Goal: Task Accomplishment & Management: Complete application form

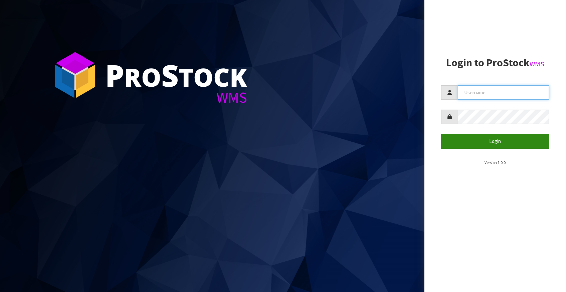
type input "Fetu@cwl.co.nz"
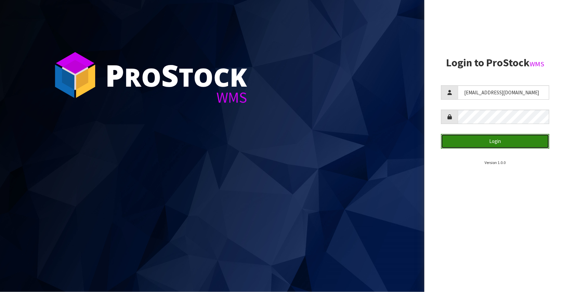
click at [500, 144] on button "Login" at bounding box center [495, 141] width 108 height 14
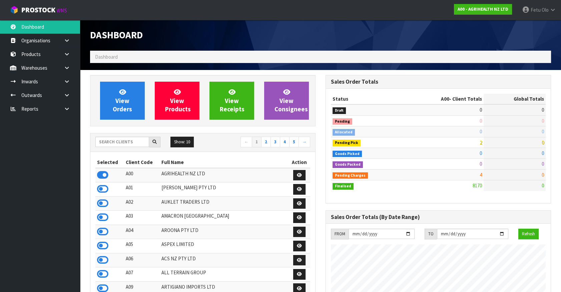
scroll to position [505, 235]
click at [118, 145] on input "text" at bounding box center [122, 142] width 54 height 10
type input "K01"
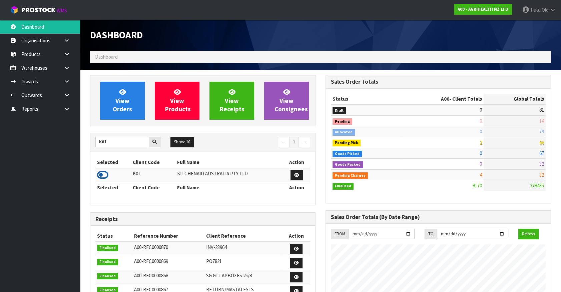
click at [98, 172] on icon at bounding box center [102, 175] width 11 height 10
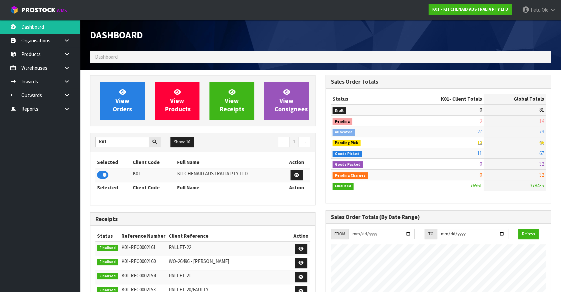
drag, startPoint x: 19, startPoint y: 236, endPoint x: 22, endPoint y: 232, distance: 4.6
click at [19, 235] on ul "Dashboard Organisations Clients Consignees Carriers Products Categories Serial …" at bounding box center [40, 156] width 80 height 272
click at [66, 94] on icon at bounding box center [67, 95] width 6 height 5
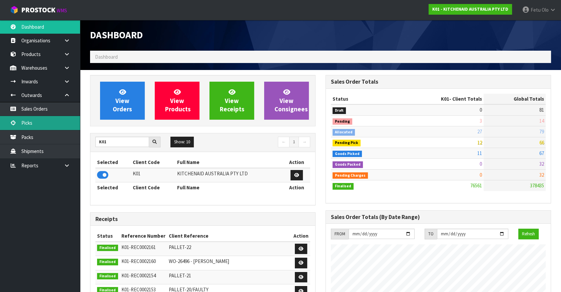
click at [30, 126] on link "Picks" at bounding box center [40, 123] width 80 height 14
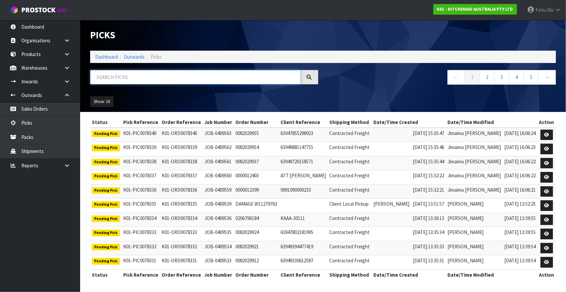
click at [144, 74] on input "text" at bounding box center [195, 77] width 211 height 14
click at [170, 83] on input "text" at bounding box center [195, 77] width 211 height 14
click at [364, 97] on div "Show: 10 5 10 25 50" at bounding box center [323, 101] width 476 height 21
click at [179, 81] on input "text" at bounding box center [195, 77] width 211 height 14
click at [111, 81] on input "text" at bounding box center [195, 77] width 211 height 14
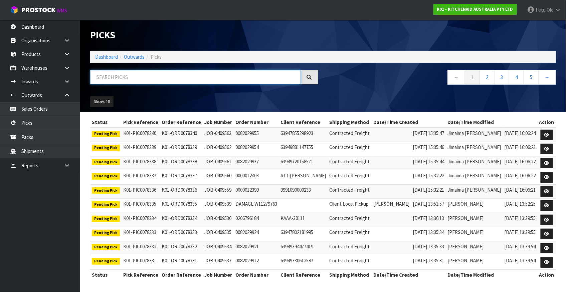
click at [128, 79] on input "text" at bounding box center [195, 77] width 211 height 14
type input "78309"
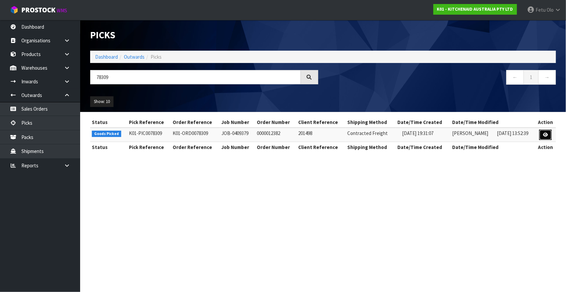
click at [548, 135] on icon at bounding box center [545, 135] width 5 height 4
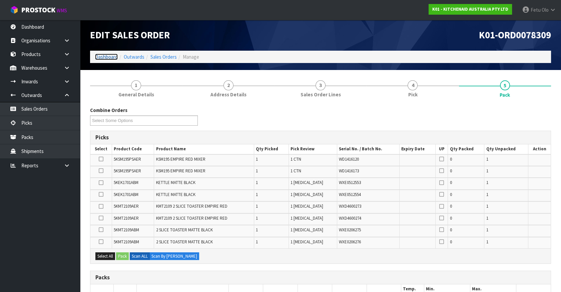
click at [104, 59] on link "Dashboard" at bounding box center [106, 57] width 23 height 6
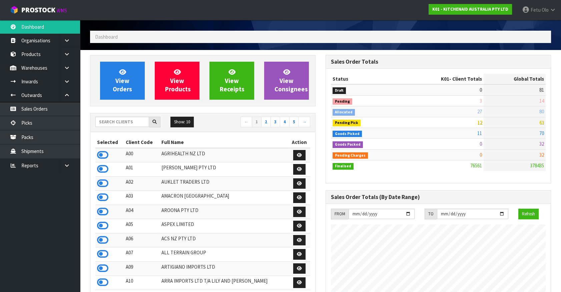
scroll to position [30, 0]
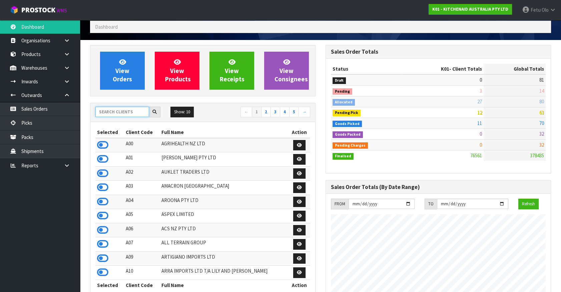
click at [132, 114] on input "text" at bounding box center [122, 112] width 54 height 10
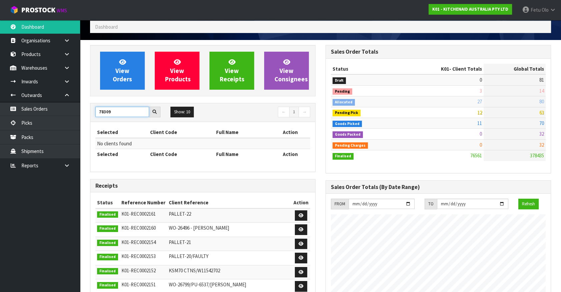
click at [105, 113] on input "78309" at bounding box center [122, 112] width 54 height 10
type input "78309"
click at [27, 122] on link "Picks" at bounding box center [40, 123] width 80 height 14
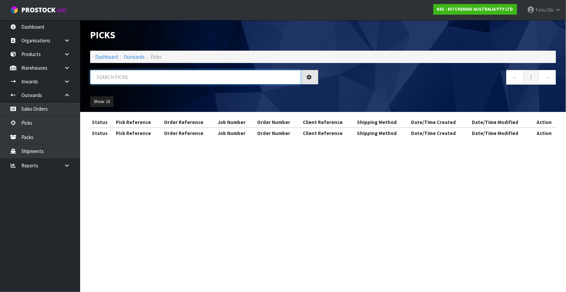
click at [120, 80] on input "text" at bounding box center [195, 77] width 211 height 14
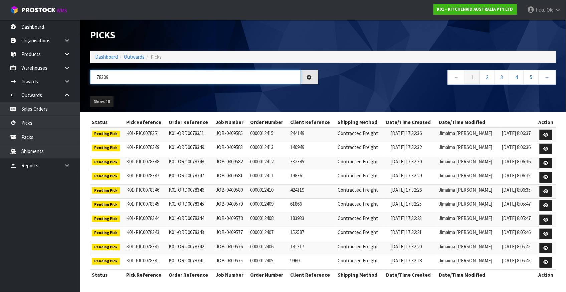
type input "78309"
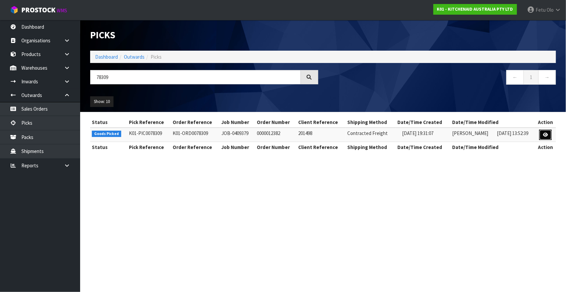
click at [548, 134] on link at bounding box center [545, 135] width 12 height 11
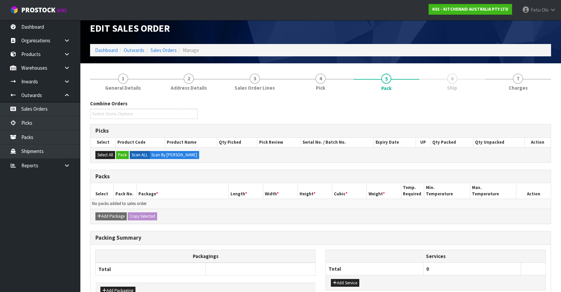
scroll to position [48, 0]
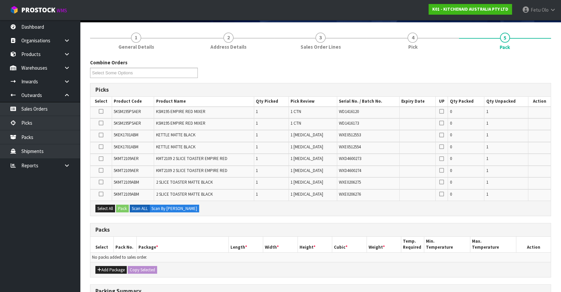
click at [107, 273] on div "Add Package Copy Selected" at bounding box center [320, 269] width 461 height 15
click at [105, 267] on button "Add Package" at bounding box center [110, 270] width 31 height 8
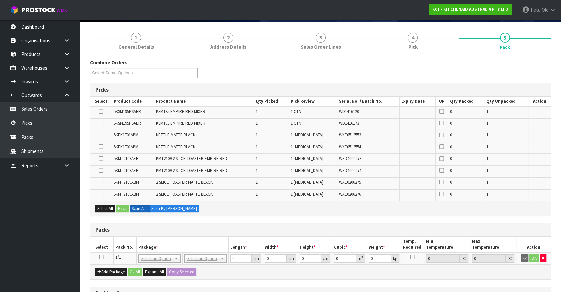
click at [102, 257] on icon at bounding box center [101, 257] width 5 height 0
click at [167, 241] on th "Package *" at bounding box center [183, 245] width 92 height 16
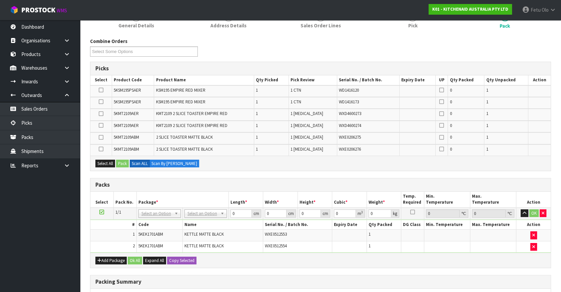
scroll to position [78, 0]
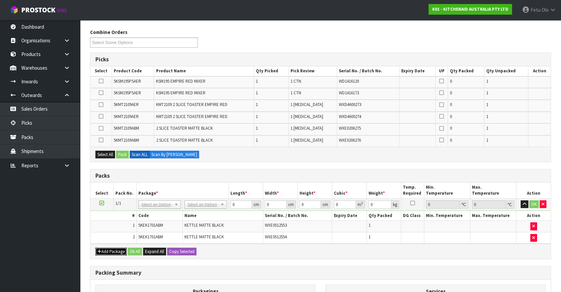
click at [104, 253] on button "Add Package" at bounding box center [110, 252] width 31 height 8
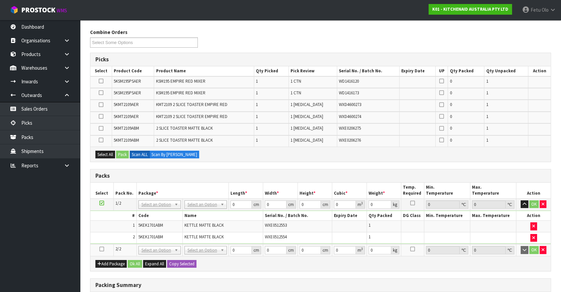
click at [101, 249] on icon at bounding box center [101, 249] width 5 height 0
click at [62, 251] on ul "Dashboard Organisations Clients Consignees Carriers Products Categories Serial …" at bounding box center [40, 156] width 80 height 272
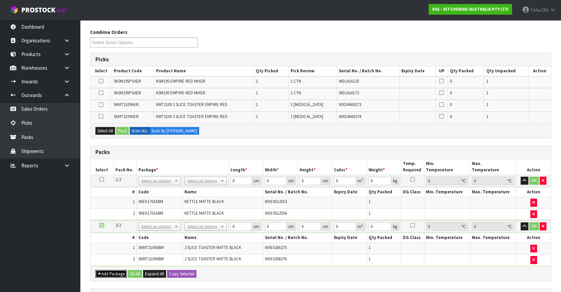
click at [106, 270] on button "Add Package" at bounding box center [110, 274] width 31 height 8
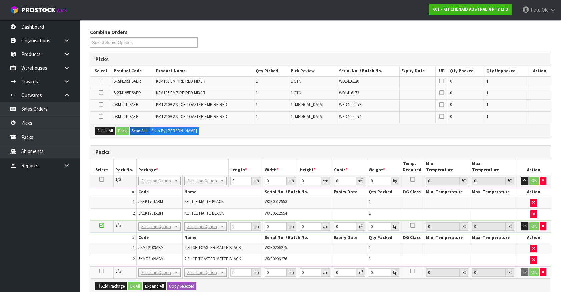
click at [102, 271] on icon at bounding box center [101, 271] width 5 height 0
click at [51, 262] on ul "Dashboard Organisations Clients Consignees Carriers Products Categories Serial …" at bounding box center [40, 156] width 80 height 272
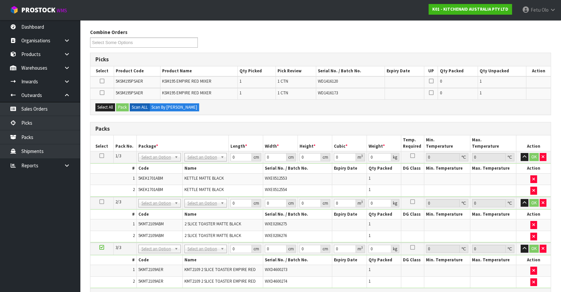
drag, startPoint x: 102, startPoint y: 244, endPoint x: 80, endPoint y: 248, distance: 22.5
click at [102, 248] on icon at bounding box center [101, 248] width 5 height 0
click at [70, 248] on ul "Dashboard Organisations Clients Consignees Carriers Products Categories Serial …" at bounding box center [40, 156] width 80 height 272
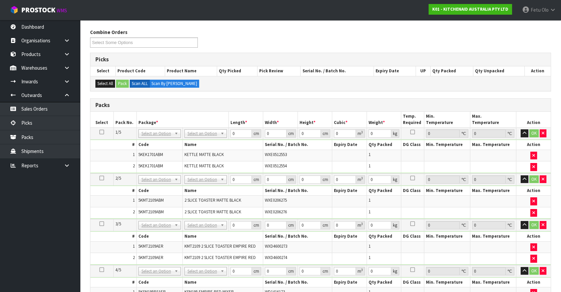
click at [101, 132] on icon at bounding box center [101, 132] width 5 height 0
drag, startPoint x: 160, startPoint y: 135, endPoint x: 159, endPoint y: 143, distance: 8.4
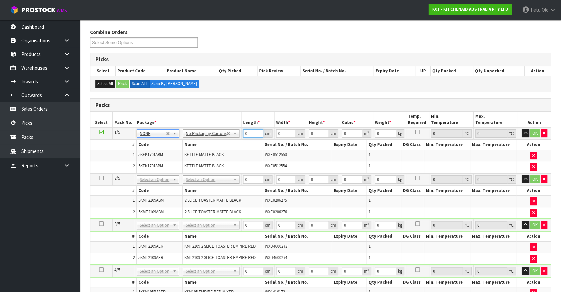
drag, startPoint x: 249, startPoint y: 134, endPoint x: 149, endPoint y: 161, distance: 104.3
click at [149, 161] on tbody "1/5 NONE 007-001 007-002 007-004 007-009 007-013 007-014 007-015 007-017 007-01…" at bounding box center [320, 151] width 461 height 46
type input "42"
type input "29"
type input "3"
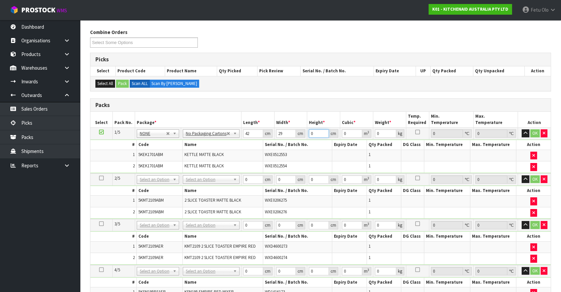
type input "0.003654"
type input "35"
type input "0.04263"
type input "35"
type input "6"
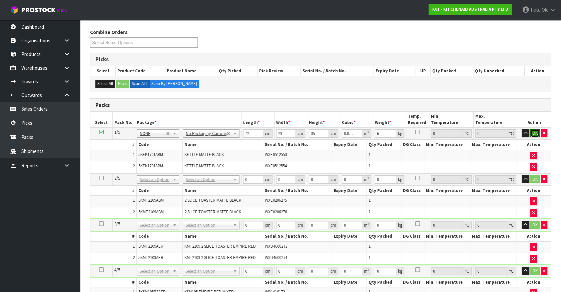
click button "OK" at bounding box center [535, 134] width 9 height 8
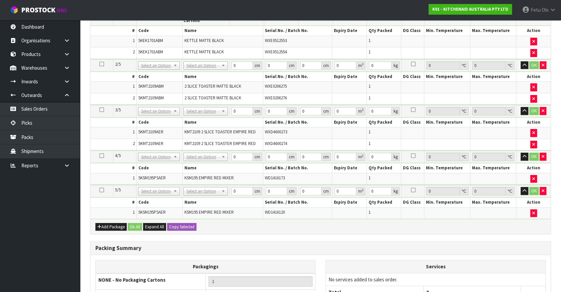
scroll to position [200, 0]
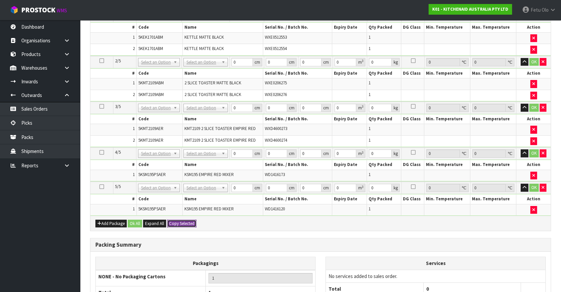
click at [183, 220] on button "Copy Selected" at bounding box center [181, 224] width 29 height 8
type input "42"
type input "29"
type input "35"
type input "0.04263"
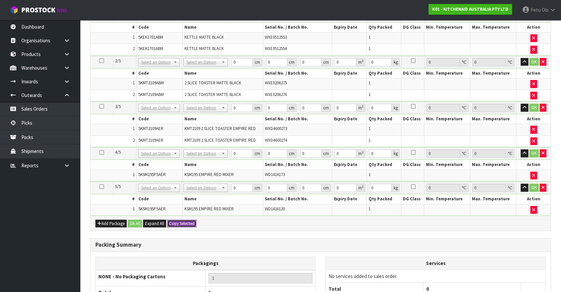
type input "6"
type input "42"
type input "29"
type input "35"
type input "0.04263"
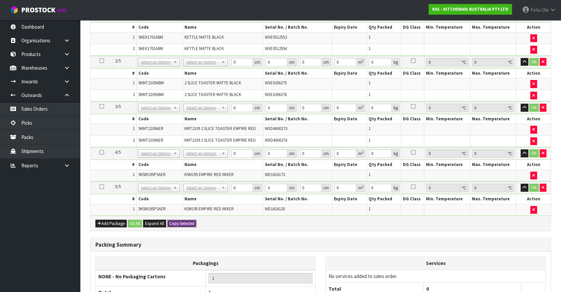
type input "6"
type input "42"
type input "29"
type input "35"
type input "0.04263"
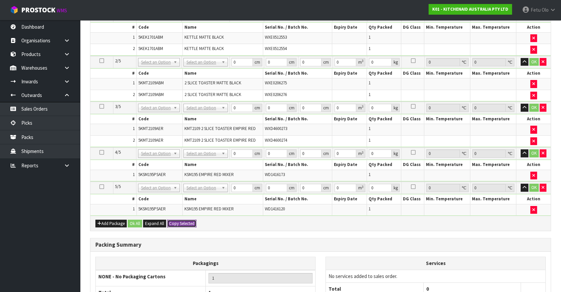
type input "6"
type input "42"
type input "29"
type input "35"
type input "0.04263"
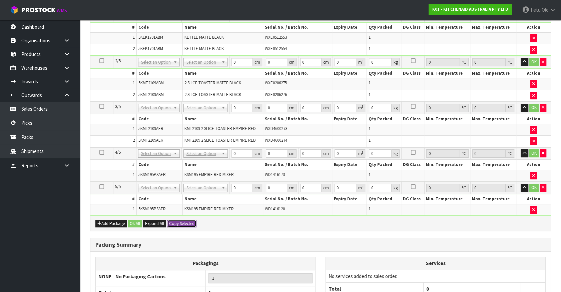
type input "6"
type input "5"
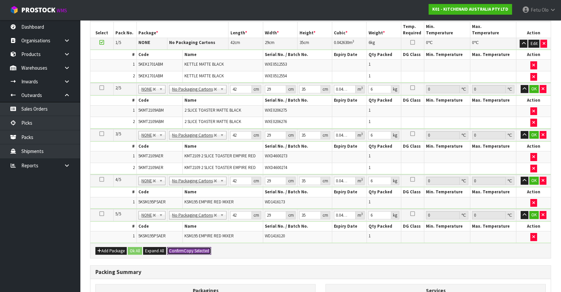
scroll to position [108, 0]
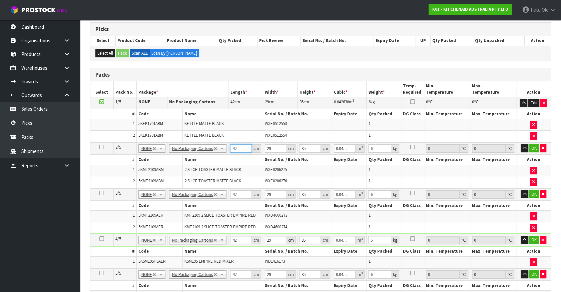
drag, startPoint x: 231, startPoint y: 149, endPoint x: 206, endPoint y: 161, distance: 27.9
click at [206, 159] on tbody "2/5 NONE 007-001 007-002 007-004 007-009 007-013 007-014 007-015 007-017 007-01…" at bounding box center [320, 166] width 461 height 46
type input "4"
type input "0.00406"
type input "45"
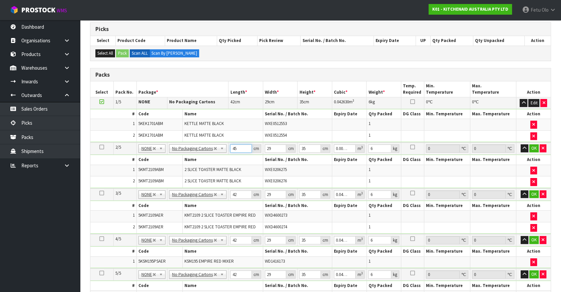
type input "0.045675"
type input "45"
type input "4"
type input "0.0063"
type input "40"
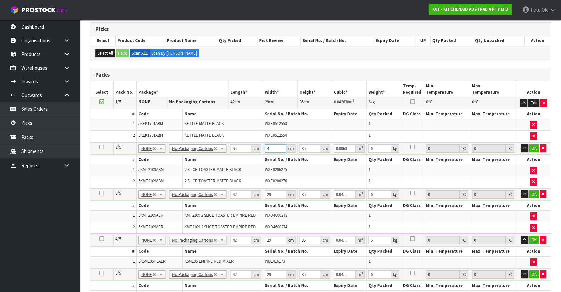
type input "0.063"
type input "40"
type input "2"
type input "0.0036"
type input "29"
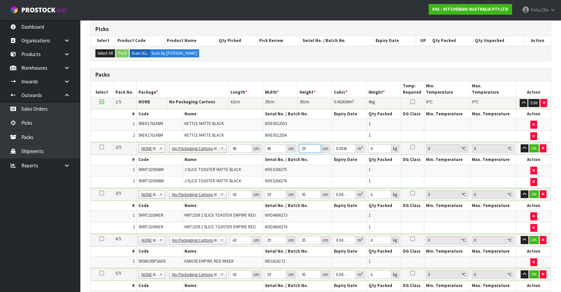
type input "0.0522"
type input "29"
type input "1"
type input "8"
click button "OK" at bounding box center [534, 149] width 9 height 8
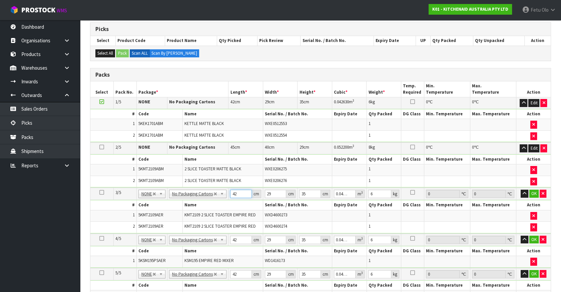
type input "4"
type input "0.00406"
type input "45"
type input "0.045675"
type input "45"
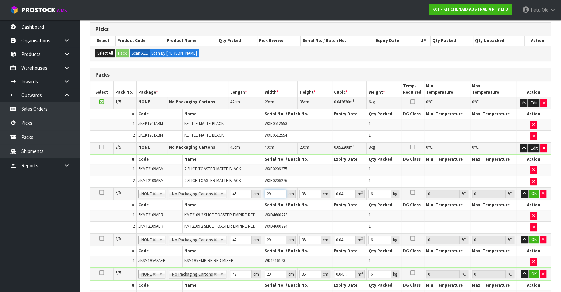
type input "4"
type input "0.0063"
type input "40"
type input "0.063"
type input "40"
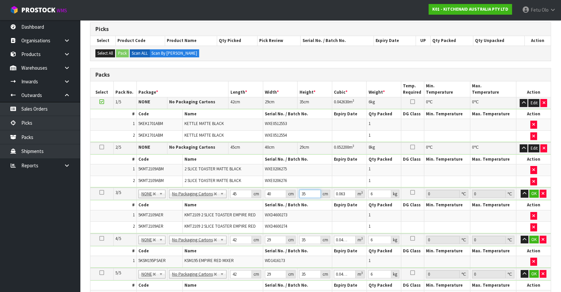
type input "2"
type input "0.0036"
type input "29"
type input "0.0522"
type input "29"
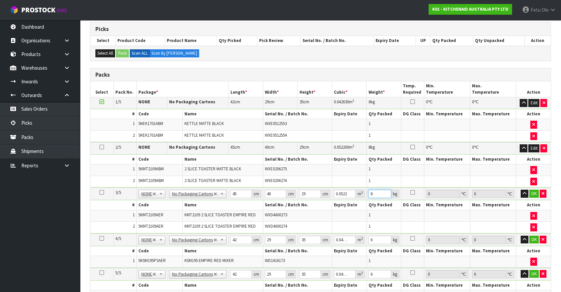
type input "8"
click button "OK" at bounding box center [534, 194] width 9 height 8
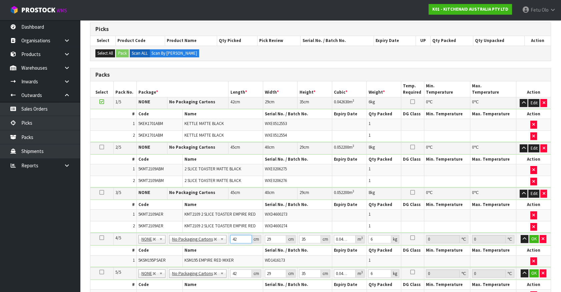
type input "4"
type input "0.00406"
type input "42"
type input "0.04263"
type input "2"
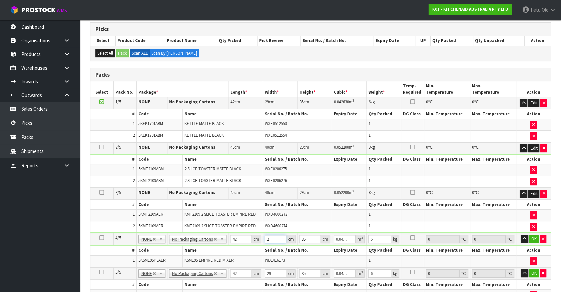
type input "0.00294"
type input "29"
type input "0.04263"
type input "4"
type input "0.004872"
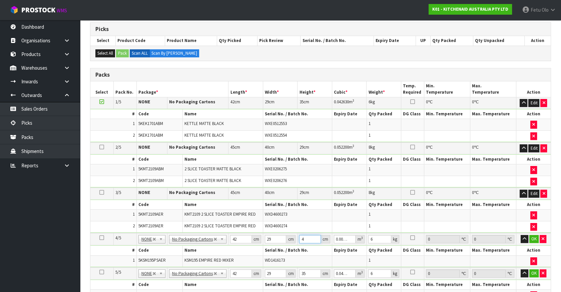
type input "43"
type input "0.052374"
type input "43"
type input "13"
click button "OK" at bounding box center [534, 239] width 9 height 8
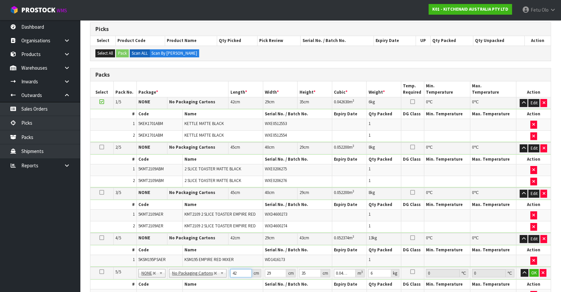
type input "4"
type input "0.00406"
type input "42"
type input "0.04263"
type input "2"
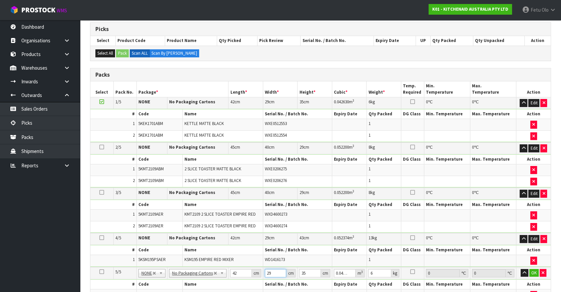
type input "0.00294"
type input "29"
type input "0.04263"
type input "4"
type input "0.004872"
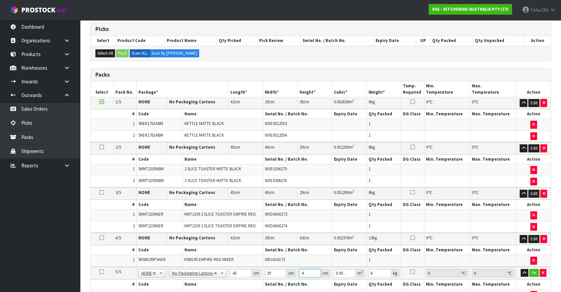
type input "43"
type input "0.052374"
type input "43"
type input "13"
click button "OK" at bounding box center [534, 273] width 9 height 8
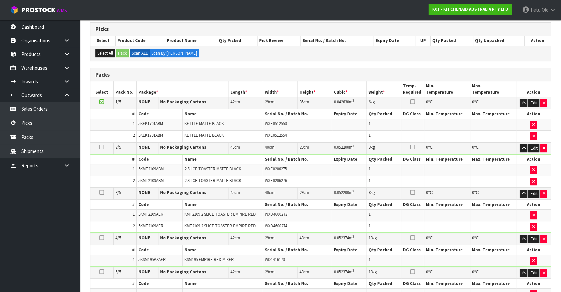
scroll to position [256, 0]
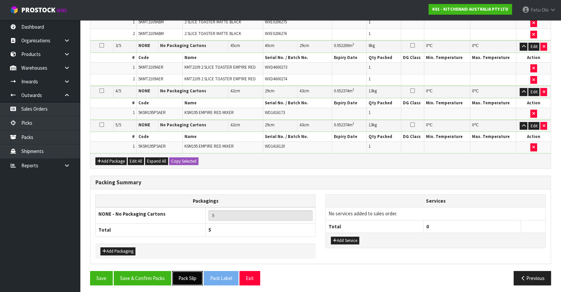
click at [190, 274] on button "Pack Slip" at bounding box center [187, 278] width 31 height 14
click at [143, 271] on button "Save & Confirm Packs" at bounding box center [142, 278] width 57 height 14
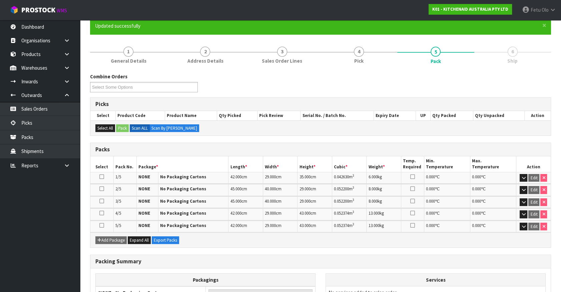
scroll to position [124, 0]
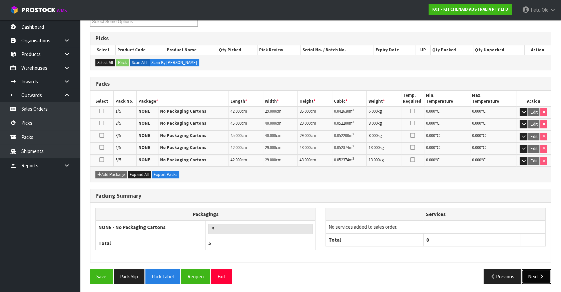
click at [543, 278] on button "Next" at bounding box center [536, 277] width 29 height 14
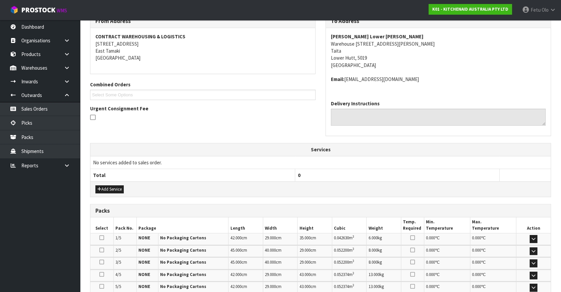
scroll to position [203, 0]
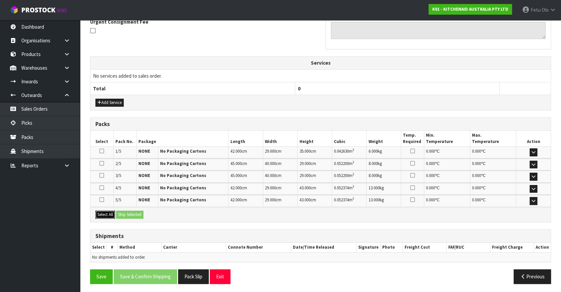
drag, startPoint x: 110, startPoint y: 214, endPoint x: 129, endPoint y: 214, distance: 18.4
click at [110, 214] on button "Select All" at bounding box center [105, 215] width 20 height 8
click at [134, 214] on button "Ship Selected" at bounding box center [129, 215] width 27 height 8
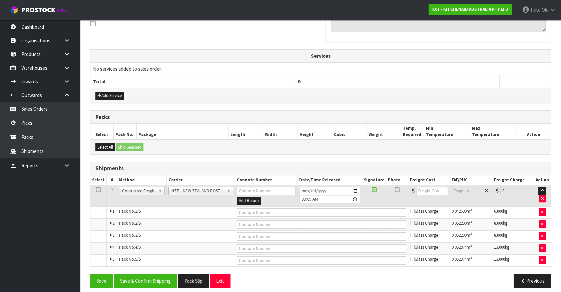
scroll to position [215, 0]
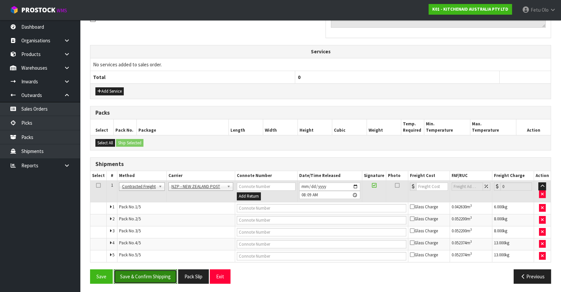
click at [153, 274] on button "Save & Confirm Shipping" at bounding box center [145, 277] width 63 height 14
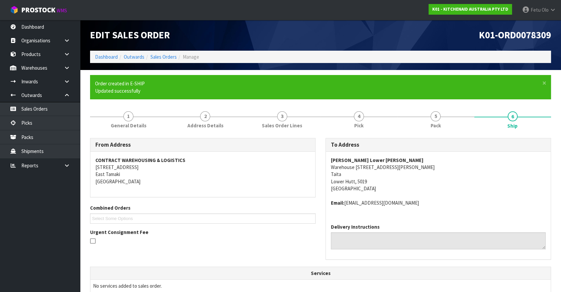
drag, startPoint x: 477, startPoint y: 220, endPoint x: 557, endPoint y: 224, distance: 80.2
click at [477, 220] on div "Delivery Instructions" at bounding box center [438, 239] width 225 height 41
click at [347, 168] on address "Harvey Norman Lower Hutt Warehouse 15 Eastern Hutt Rd Taita Lower Hutt, 5019 Ne…" at bounding box center [438, 175] width 215 height 36
copy address "Warehouse"
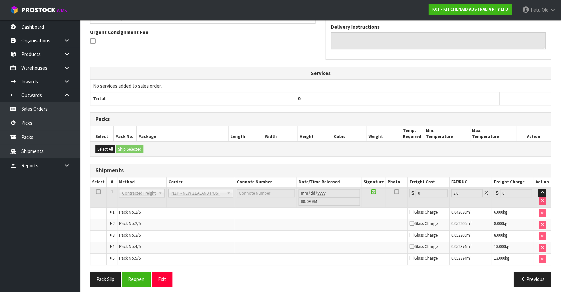
scroll to position [203, 0]
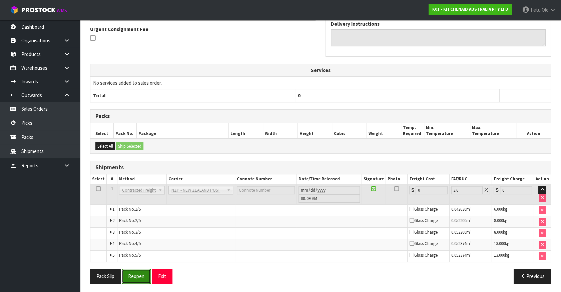
click at [141, 271] on button "Reopen" at bounding box center [136, 276] width 29 height 14
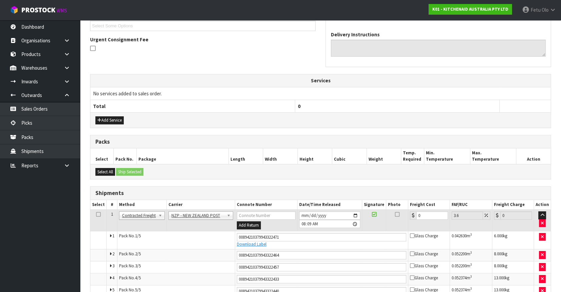
scroll to position [221, 0]
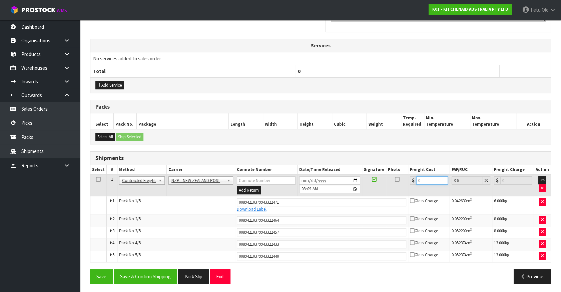
drag, startPoint x: 428, startPoint y: 177, endPoint x: 334, endPoint y: 210, distance: 100.0
click at [336, 206] on tbody "1 Client Local Pickup Customer Local Pickup Company Freight Contracted Freight …" at bounding box center [320, 218] width 461 height 87
type input "4"
type input "4.14"
type input "48"
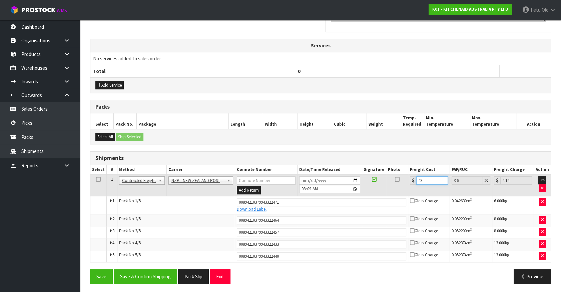
type input "49.73"
type input "48.7"
type input "50.45"
type input "48.75"
type input "50.51"
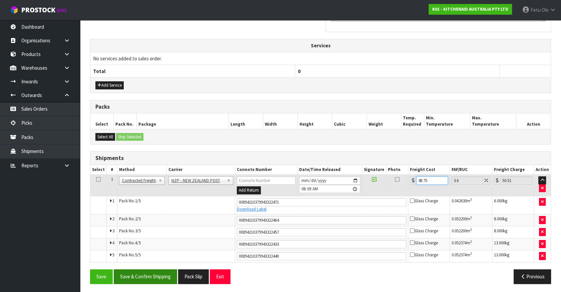
type input "48.75"
click at [162, 274] on button "Save & Confirm Shipping" at bounding box center [145, 277] width 63 height 14
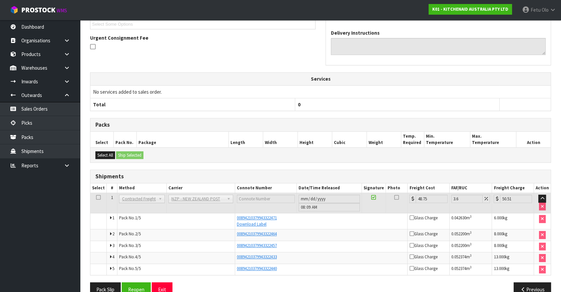
scroll to position [200, 0]
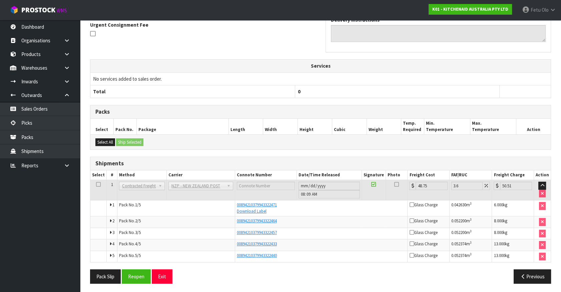
click at [9, 266] on ul "Dashboard Organisations Clients Consignees Carriers Products Categories Serial …" at bounding box center [40, 156] width 80 height 272
click at [37, 247] on ul "Dashboard Organisations Clients Consignees Carriers Products Categories Serial …" at bounding box center [40, 156] width 80 height 272
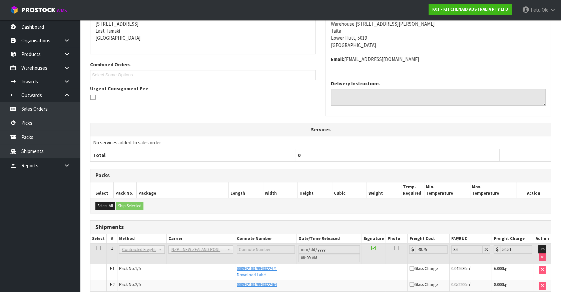
scroll to position [49, 0]
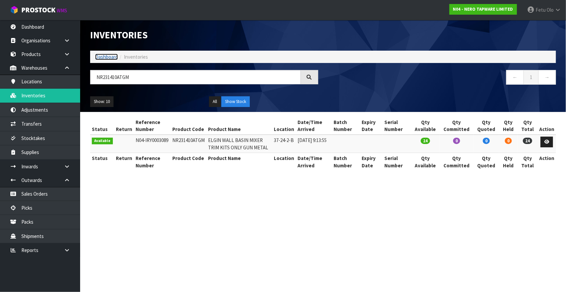
click at [104, 56] on link "Dashboard" at bounding box center [106, 57] width 23 height 6
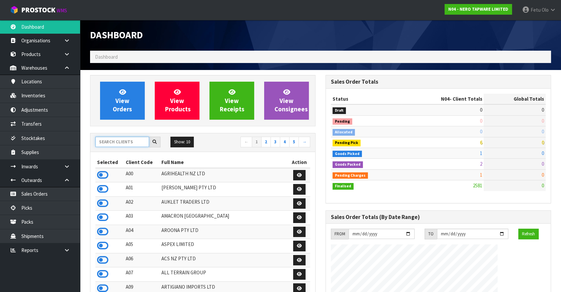
scroll to position [533, 235]
click at [136, 141] on input "text" at bounding box center [122, 142] width 54 height 10
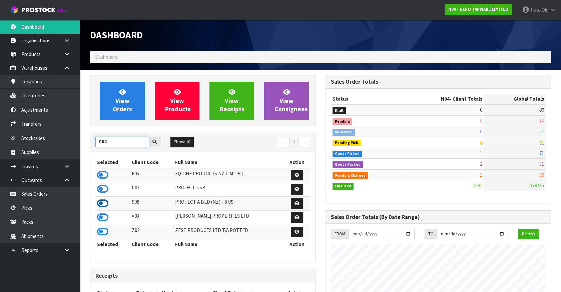
type input "PRO"
click at [101, 202] on icon at bounding box center [102, 204] width 11 height 10
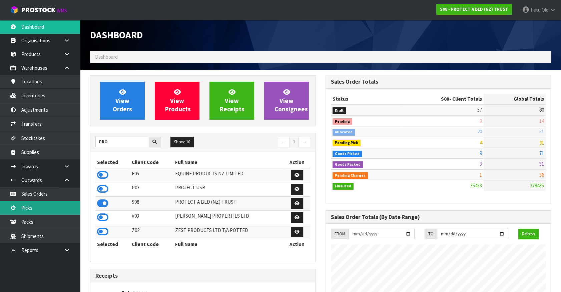
click at [36, 210] on link "Picks" at bounding box center [40, 208] width 80 height 14
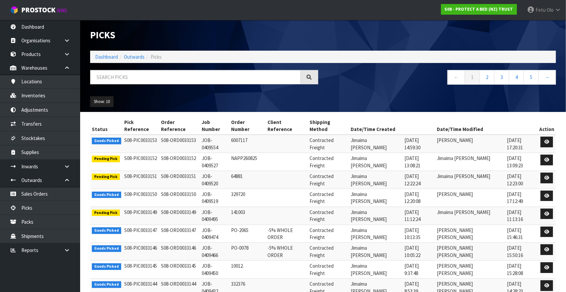
click at [362, 92] on div "Show: 10 5 10 25 50" at bounding box center [323, 101] width 476 height 21
click at [141, 78] on input "text" at bounding box center [195, 77] width 211 height 14
drag, startPoint x: 10, startPoint y: 277, endPoint x: 58, endPoint y: 279, distance: 48.1
click at [12, 277] on ul "Dashboard Organisations Clients Consignees Carriers Products Categories Serial …" at bounding box center [40, 156] width 80 height 272
click at [150, 81] on input "text" at bounding box center [195, 77] width 211 height 14
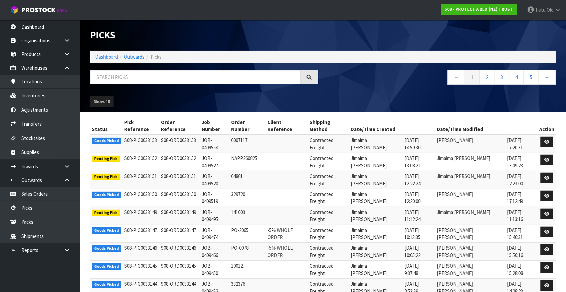
drag, startPoint x: 23, startPoint y: 277, endPoint x: 33, endPoint y: 279, distance: 10.9
click at [23, 277] on ul "Dashboard Organisations Clients Consignees Carriers Products Categories Serial …" at bounding box center [40, 156] width 80 height 272
click at [191, 81] on input "text" at bounding box center [195, 77] width 211 height 14
type input "33147"
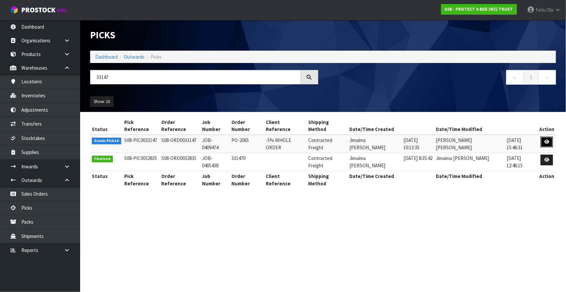
click at [548, 140] on icon at bounding box center [546, 142] width 5 height 4
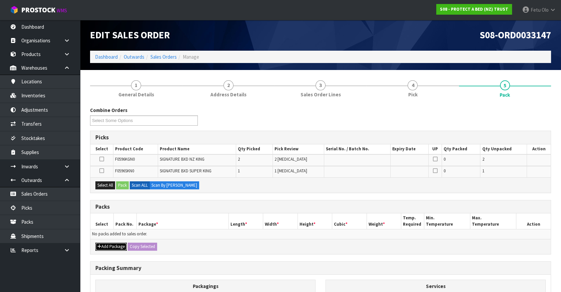
click at [106, 245] on button "Add Package" at bounding box center [110, 247] width 31 height 8
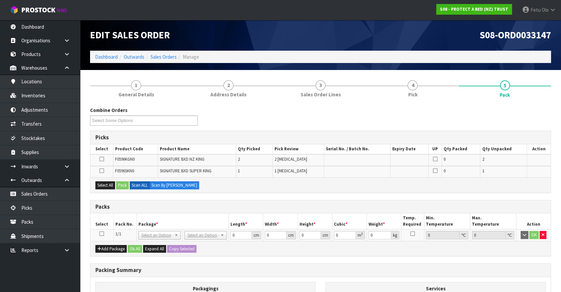
click at [99, 232] on td at bounding box center [101, 236] width 23 height 12
click at [100, 234] on icon at bounding box center [101, 234] width 5 height 0
click at [137, 221] on th "Package *" at bounding box center [183, 222] width 92 height 16
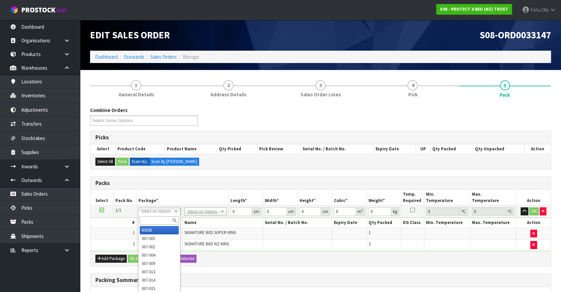
drag, startPoint x: 147, startPoint y: 214, endPoint x: 146, endPoint y: 218, distance: 4.7
click at [146, 219] on input "text" at bounding box center [159, 221] width 39 height 8
type input "011"
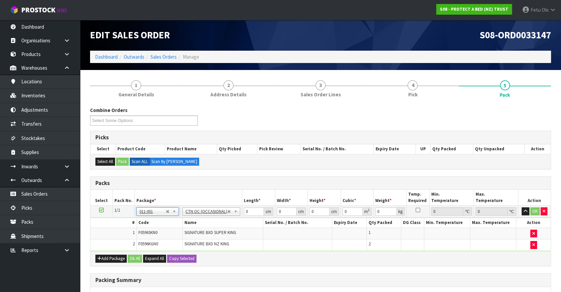
type input "4.6"
drag, startPoint x: 246, startPoint y: 210, endPoint x: 218, endPoint y: 226, distance: 32.4
click at [218, 226] on tbody "1/1 NONE 007-001 007-002 007-004 007-009 007-013 007-014 007-015 007-017 007-01…" at bounding box center [320, 228] width 461 height 45
type input "44"
type input "34"
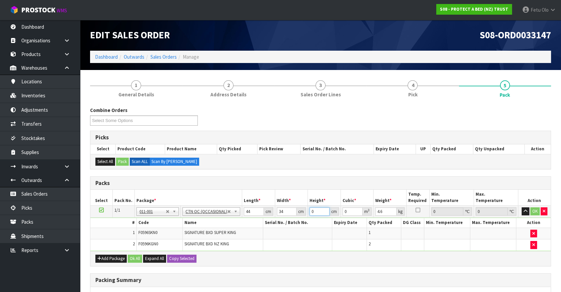
type input "3"
type input "0.004488"
type input "34"
type input "0.050864"
type input "34"
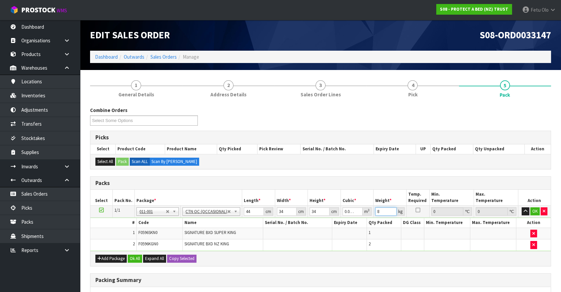
type input "8"
click button "OK" at bounding box center [535, 212] width 9 height 8
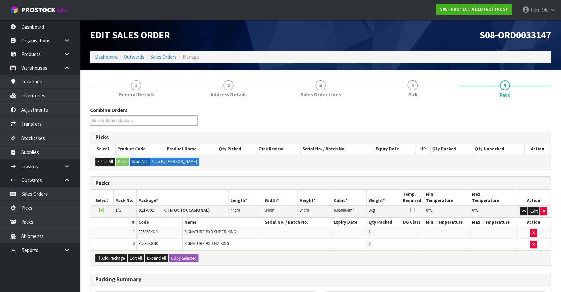
scroll to position [98, 0]
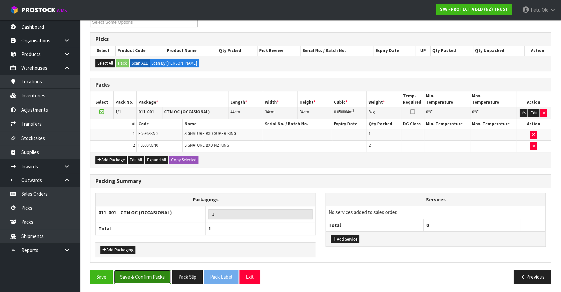
click at [163, 277] on button "Save & Confirm Packs" at bounding box center [142, 277] width 57 height 14
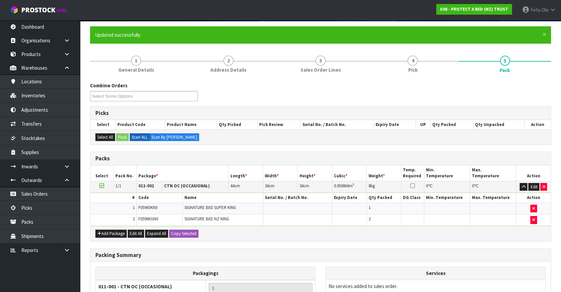
scroll to position [75, 0]
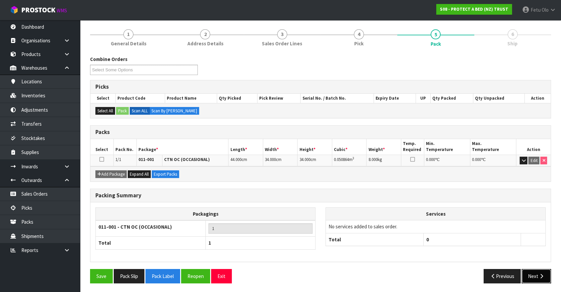
click at [537, 275] on button "Next" at bounding box center [536, 276] width 29 height 14
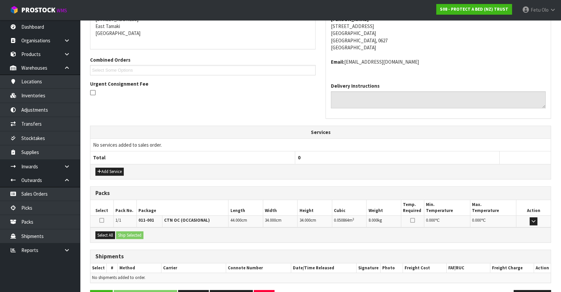
scroll to position [162, 0]
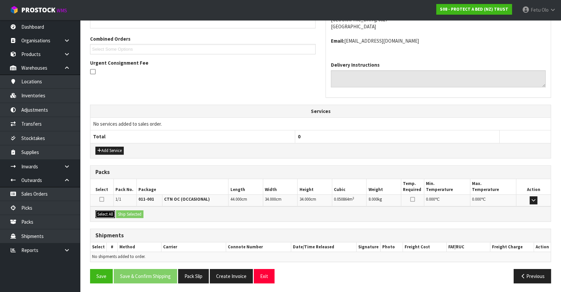
click at [108, 214] on button "Select All" at bounding box center [105, 215] width 20 height 8
click at [128, 214] on button "Ship Selected" at bounding box center [129, 215] width 27 height 8
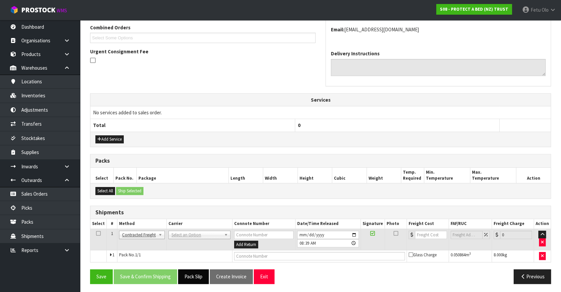
scroll to position [174, 0]
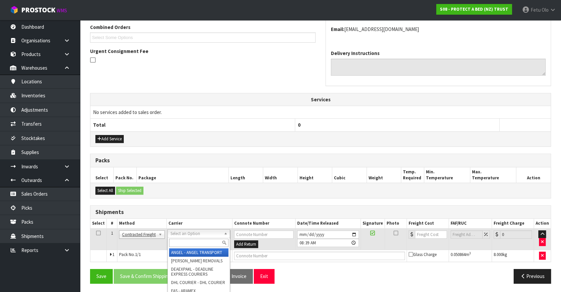
click at [182, 243] on input "text" at bounding box center [198, 243] width 59 height 8
type input "nZp"
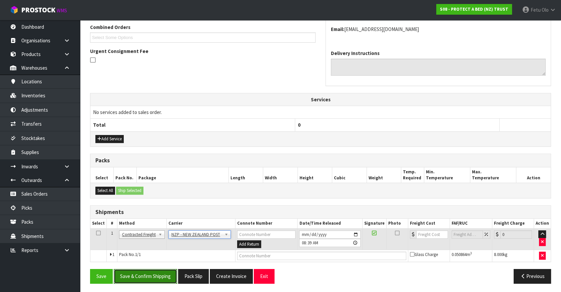
click at [157, 269] on button "Save & Confirm Shipping" at bounding box center [145, 276] width 63 height 14
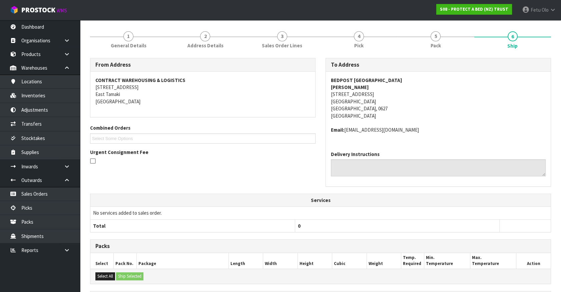
scroll to position [165, 0]
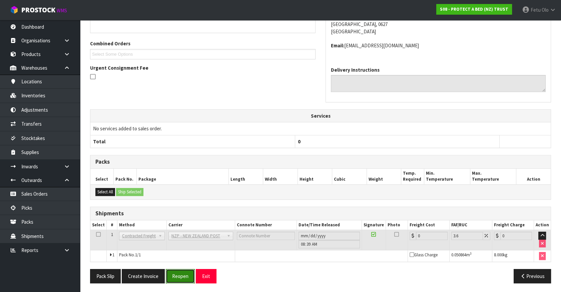
click at [175, 277] on button "Reopen" at bounding box center [180, 276] width 29 height 14
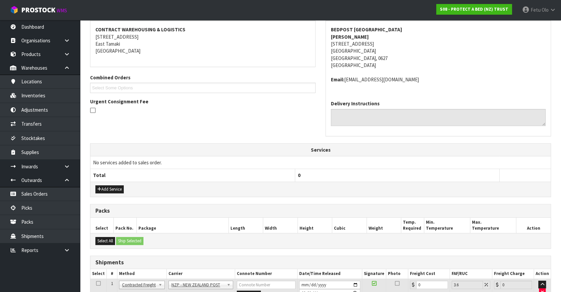
scroll to position [180, 0]
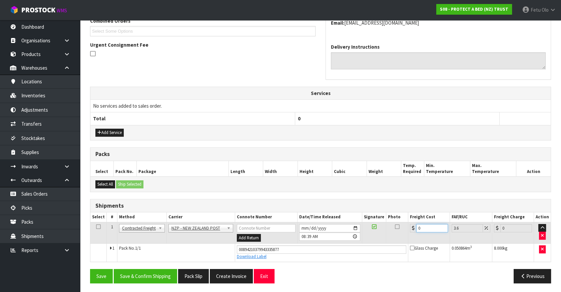
drag, startPoint x: 424, startPoint y: 228, endPoint x: 305, endPoint y: 257, distance: 122.8
click at [305, 257] on tbody "1 Client Local Pickup Customer Local Pickup Company Freight Contracted Freight …" at bounding box center [320, 241] width 461 height 39
type input "4"
type input "4.14"
type input "4.3"
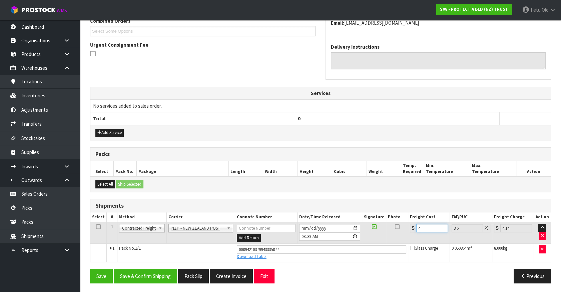
type input "4.45"
type input "4.33"
type input "4.49"
type input "4.33"
click at [129, 275] on button "Save & Confirm Shipping" at bounding box center [145, 276] width 63 height 14
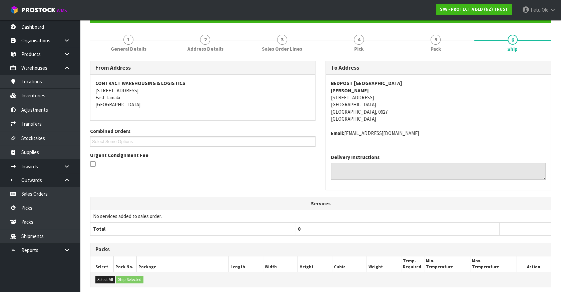
scroll to position [152, 0]
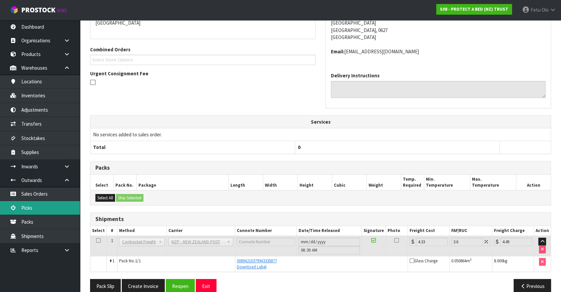
click at [38, 209] on link "Picks" at bounding box center [40, 208] width 80 height 14
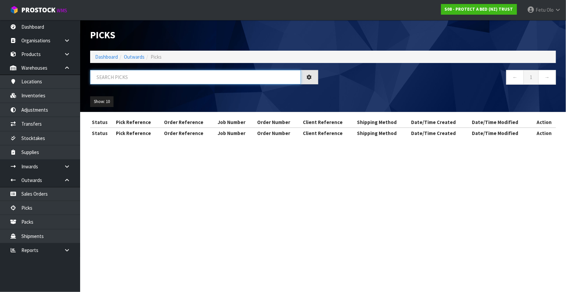
click at [156, 77] on input "text" at bounding box center [195, 77] width 211 height 14
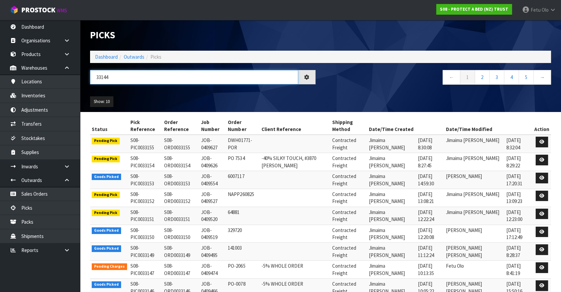
type input "33144"
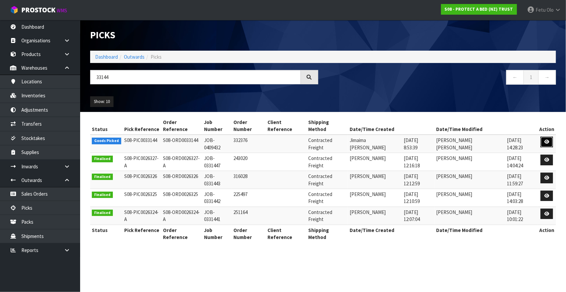
click at [546, 140] on icon at bounding box center [546, 142] width 5 height 4
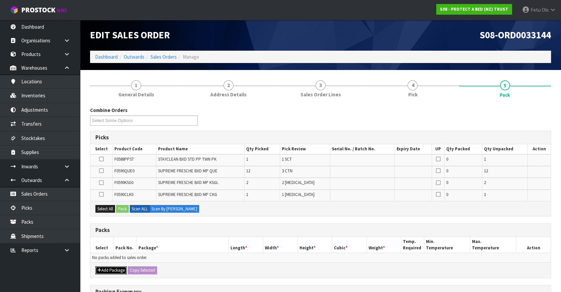
click at [101, 269] on button "Add Package" at bounding box center [110, 271] width 31 height 8
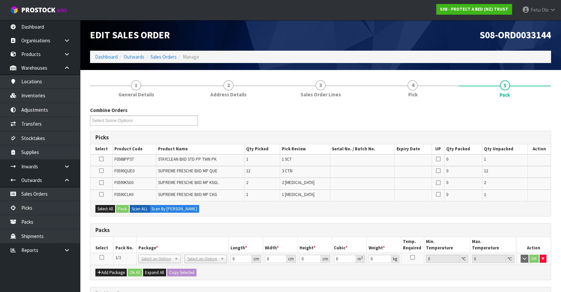
click at [101, 258] on icon at bounding box center [101, 258] width 5 height 0
click at [51, 266] on ul "Dashboard Organisations Clients Consignees Carriers Products Categories Serial …" at bounding box center [40, 156] width 80 height 272
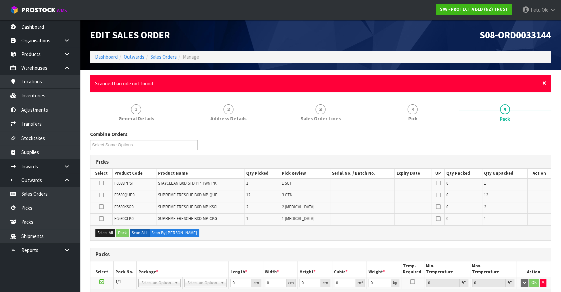
click at [544, 83] on span "×" at bounding box center [545, 82] width 4 height 9
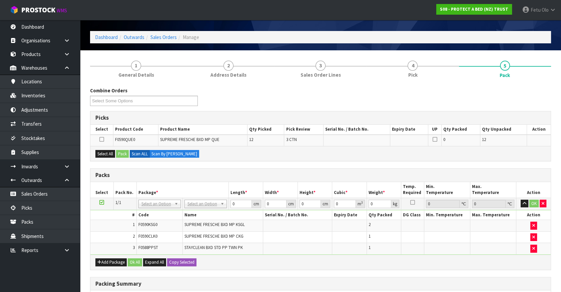
scroll to position [30, 0]
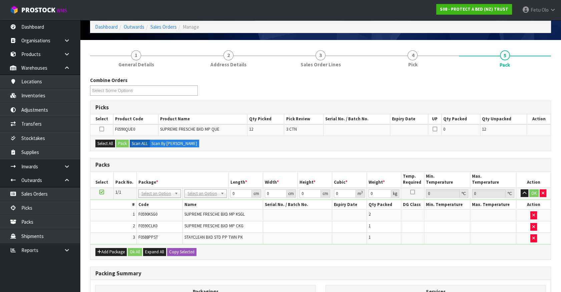
drag, startPoint x: 378, startPoint y: 267, endPoint x: 336, endPoint y: 271, distance: 42.2
click at [351, 270] on div "Packing Summary" at bounding box center [320, 273] width 461 height 13
click at [25, 282] on ul "Dashboard Organisations Clients Consignees Carriers Products Categories Serial …" at bounding box center [40, 156] width 80 height 272
drag, startPoint x: 101, startPoint y: 192, endPoint x: 102, endPoint y: 183, distance: 9.4
click at [101, 192] on icon at bounding box center [101, 192] width 5 height 0
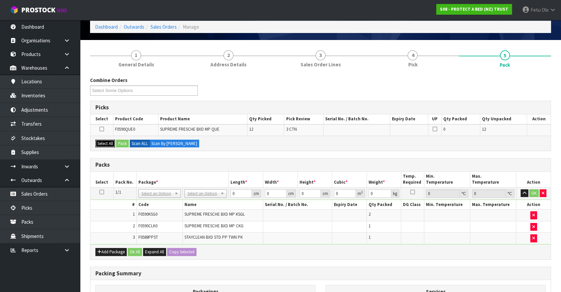
click at [107, 143] on button "Select All" at bounding box center [105, 144] width 20 height 8
click at [123, 144] on button "Pack" at bounding box center [122, 144] width 13 height 8
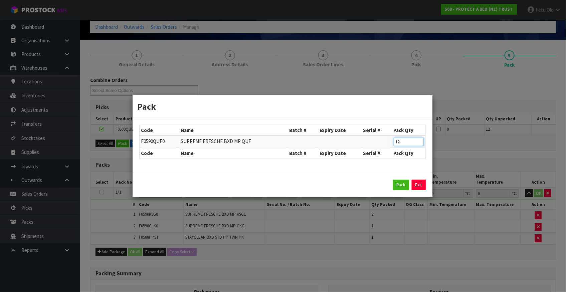
drag, startPoint x: 404, startPoint y: 142, endPoint x: 338, endPoint y: 158, distance: 67.5
click at [338, 158] on table "Code Name Batch # Expiry Date Serial # Pack Qty F0590QUE0 SUPREME FRESCHE BXD M…" at bounding box center [283, 142] width 286 height 34
type input "4"
click at [399, 184] on button "Pack" at bounding box center [401, 185] width 16 height 11
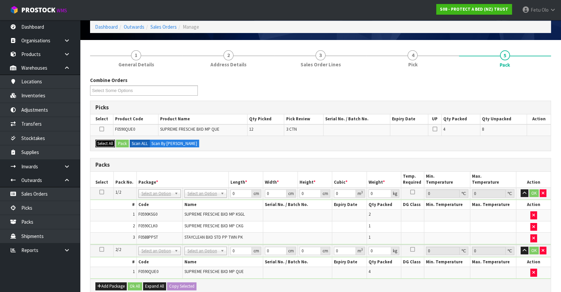
click at [104, 144] on button "Select All" at bounding box center [105, 144] width 20 height 8
click at [123, 143] on button "Pack" at bounding box center [122, 144] width 13 height 8
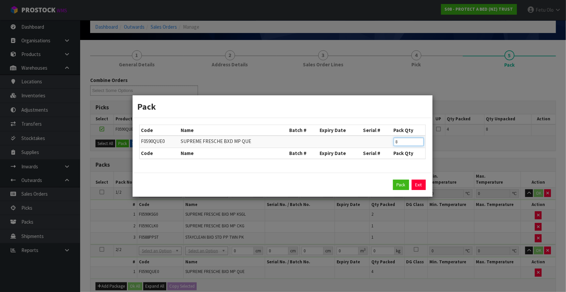
drag, startPoint x: 393, startPoint y: 144, endPoint x: 365, endPoint y: 151, distance: 29.2
click at [365, 151] on table "Code Name Batch # Expiry Date Serial # Pack Qty F0590QUE0 SUPREME FRESCHE BXD M…" at bounding box center [283, 142] width 286 height 34
type input "4"
drag, startPoint x: 399, startPoint y: 183, endPoint x: 361, endPoint y: 181, distance: 38.4
click at [397, 183] on button "Pack" at bounding box center [401, 185] width 16 height 11
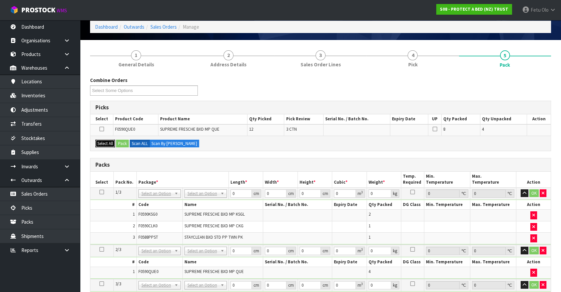
click at [111, 145] on button "Select All" at bounding box center [105, 144] width 20 height 8
click at [126, 145] on button "Pack" at bounding box center [122, 144] width 13 height 8
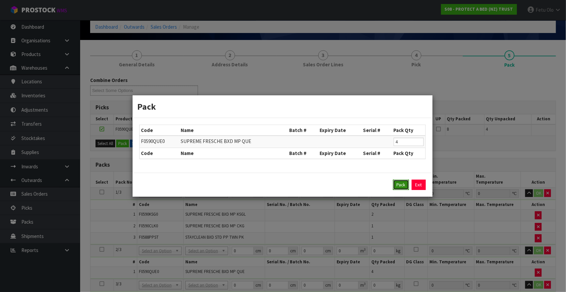
click at [401, 180] on button "Pack" at bounding box center [401, 185] width 16 height 11
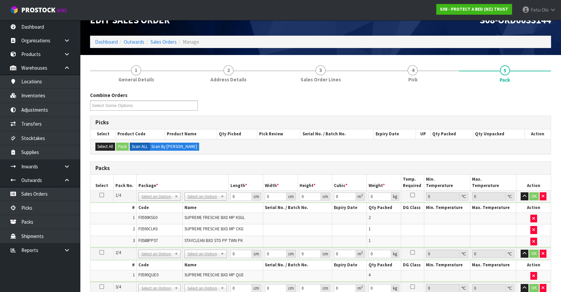
scroll to position [0, 0]
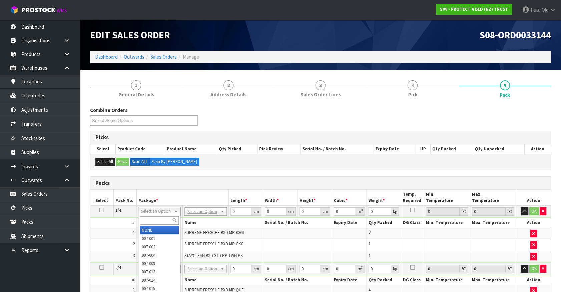
click at [163, 220] on input "text" at bounding box center [159, 221] width 39 height 8
type input "011"
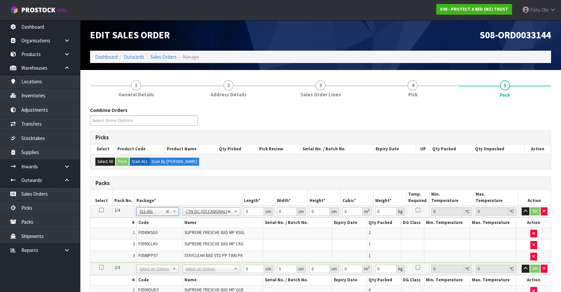
scroll to position [30, 0]
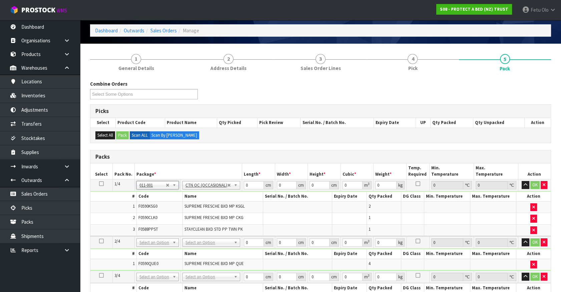
type input "4.26"
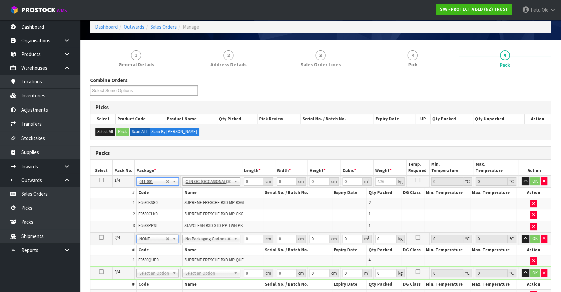
scroll to position [152, 0]
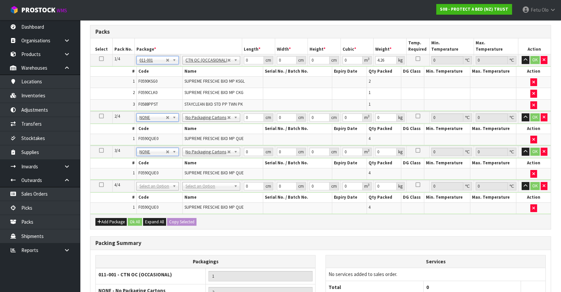
drag, startPoint x: 157, startPoint y: 185, endPoint x: 157, endPoint y: 193, distance: 7.7
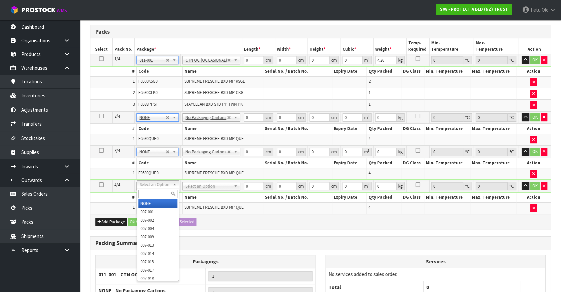
drag, startPoint x: 153, startPoint y: 204, endPoint x: 176, endPoint y: 208, distance: 23.1
type input "3"
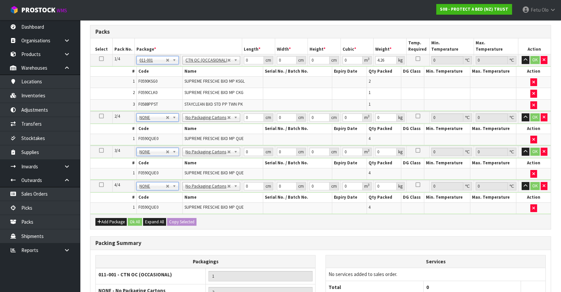
click at [271, 226] on div "Add Package Ok All Expand All Copy Selected" at bounding box center [320, 221] width 461 height 15
drag, startPoint x: 253, startPoint y: 114, endPoint x: 219, endPoint y: 134, distance: 39.0
click at [219, 134] on tbody "2/4 NONE 007-001 007-002 007-004 007-009 007-013 007-014 007-015 007-017 007-01…" at bounding box center [320, 128] width 461 height 34
type input "59"
type input "40"
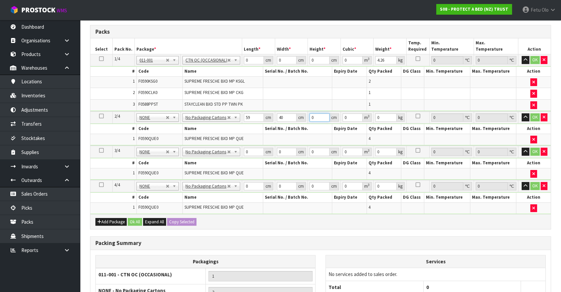
type input "3"
type input "0.00708"
click at [251, 119] on input "59" at bounding box center [254, 117] width 20 height 8
type input "31"
type input "0.07316"
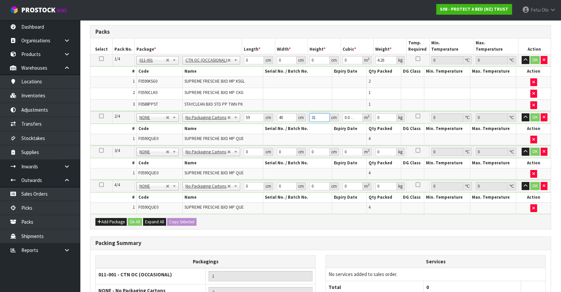
type input "31"
type input "7"
click button "OK" at bounding box center [535, 117] width 9 height 8
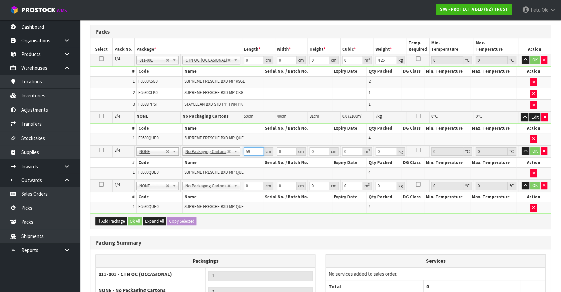
type input "59"
type input "40"
type input "3"
type input "0.00708"
type input "31"
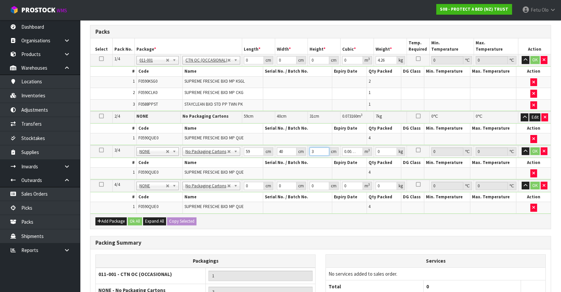
type input "0.07316"
type input "31"
type input "7"
click button "OK" at bounding box center [535, 152] width 9 height 8
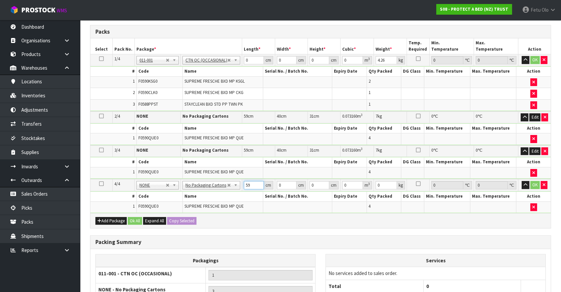
type input "59"
type input "40"
type input "3"
type input "0.00708"
type input "31"
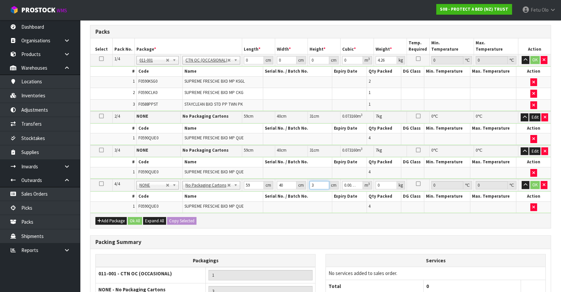
type input "0.07316"
type input "31"
type input "7"
click button "OK" at bounding box center [535, 185] width 9 height 8
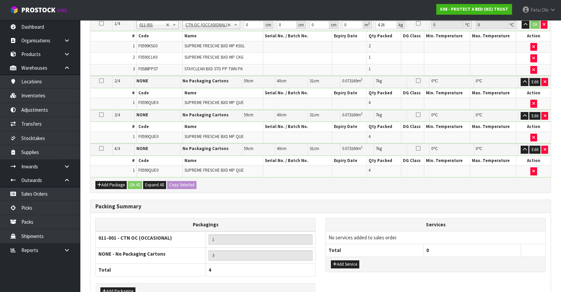
scroll to position [136, 0]
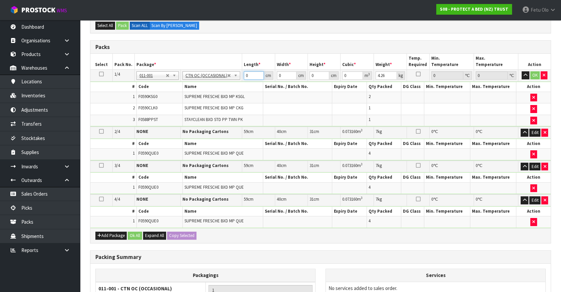
drag, startPoint x: 251, startPoint y: 76, endPoint x: 154, endPoint y: 103, distance: 100.0
click at [154, 103] on tbody "1/4 NONE 007-001 007-002 007-004 007-009 007-013 007-014 007-015 007-017 007-01…" at bounding box center [320, 98] width 461 height 57
type input "45"
type input "34"
type input "3"
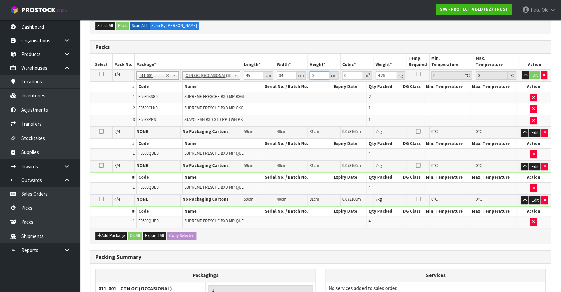
type input "0.00459"
type input "32"
type input "0.04896"
type input "32"
type input "6"
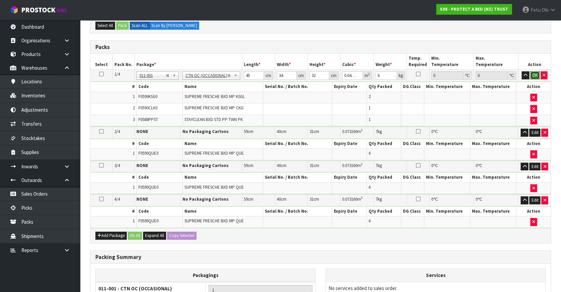
click button "OK" at bounding box center [535, 75] width 9 height 8
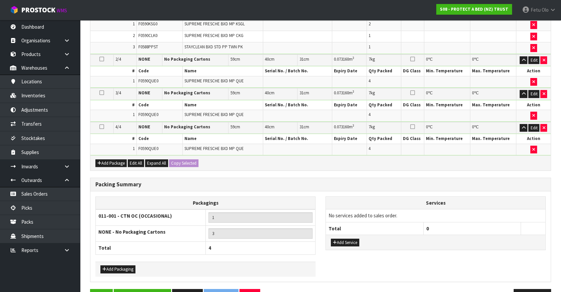
scroll to position [227, 0]
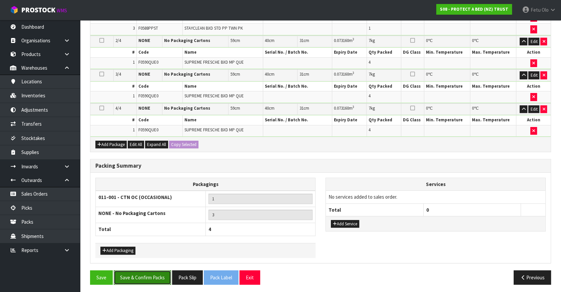
click at [146, 278] on button "Save & Confirm Packs" at bounding box center [142, 278] width 57 height 14
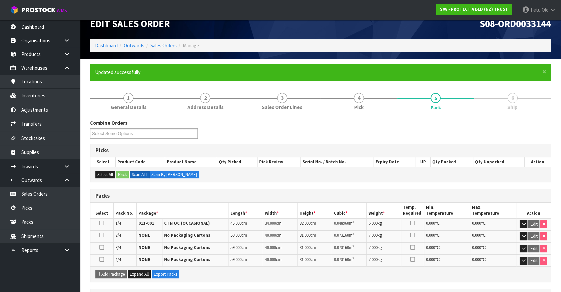
scroll to position [127, 0]
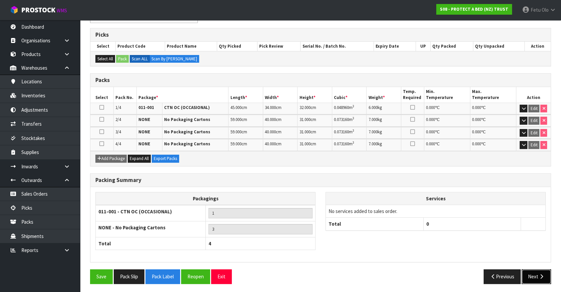
click at [529, 275] on button "Next" at bounding box center [536, 277] width 29 height 14
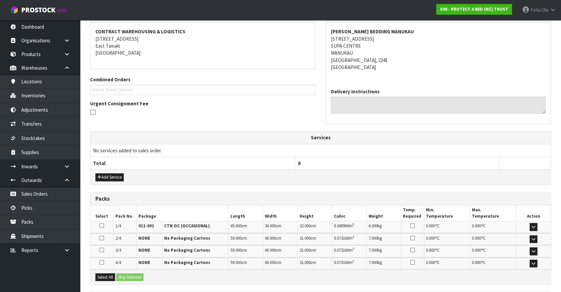
scroll to position [152, 0]
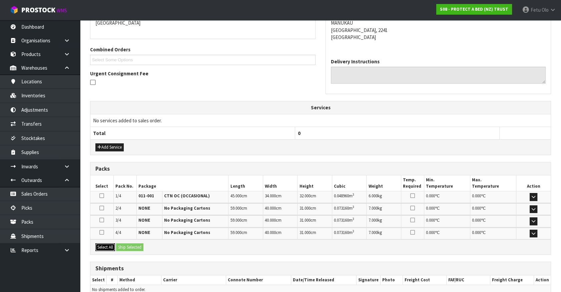
drag, startPoint x: 108, startPoint y: 244, endPoint x: 126, endPoint y: 241, distance: 17.6
click at [109, 244] on button "Select All" at bounding box center [105, 248] width 20 height 8
click at [126, 241] on div "Select All Ship Selected" at bounding box center [320, 247] width 461 height 15
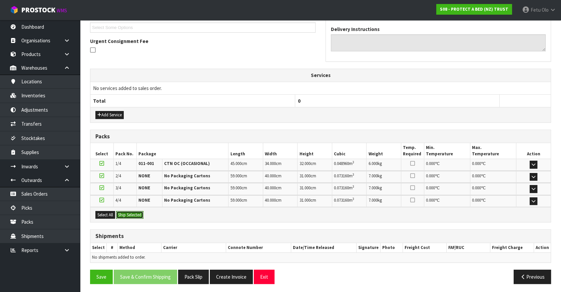
click at [131, 216] on button "Ship Selected" at bounding box center [129, 215] width 27 height 8
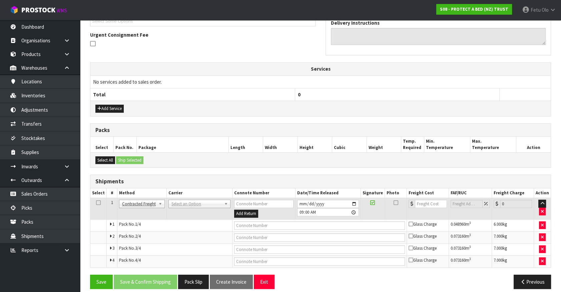
scroll to position [196, 0]
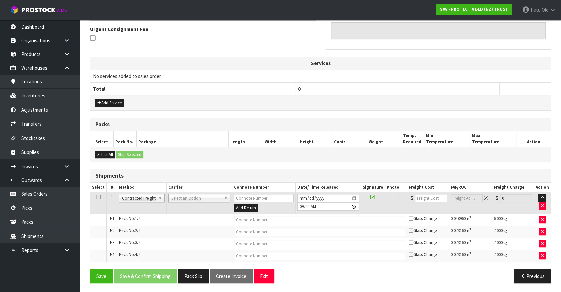
drag, startPoint x: 186, startPoint y: 195, endPoint x: 183, endPoint y: 207, distance: 12.4
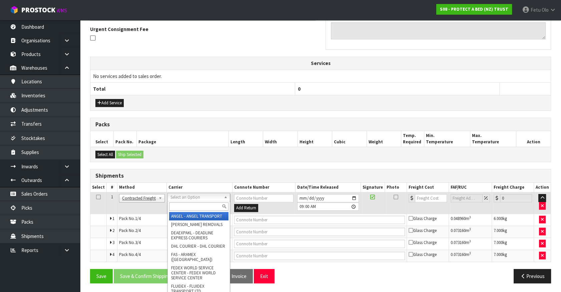
click at [183, 205] on input "text" at bounding box center [198, 207] width 59 height 8
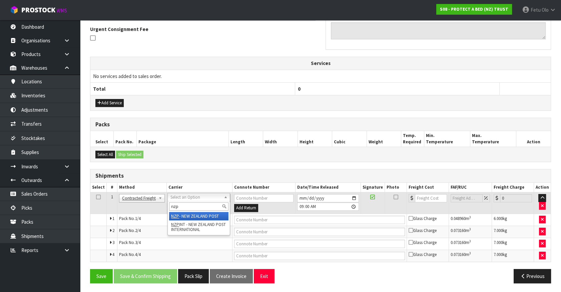
type input "nzp"
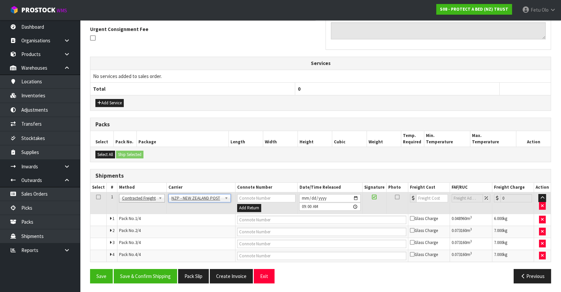
click at [152, 284] on div "Save Save & Confirm Shipping Pack Slip Create Invoice Exit Previous" at bounding box center [320, 278] width 471 height 19
click at [147, 269] on button "Save & Confirm Shipping" at bounding box center [145, 276] width 63 height 14
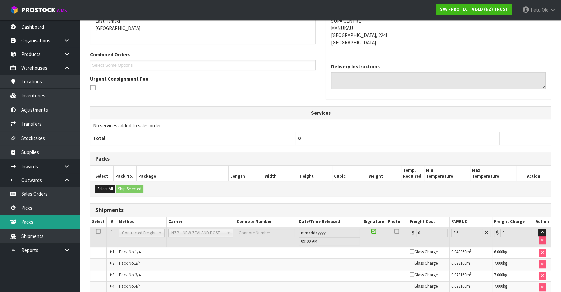
scroll to position [185, 0]
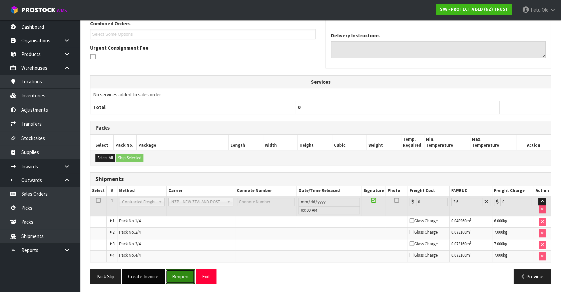
drag, startPoint x: 185, startPoint y: 274, endPoint x: 164, endPoint y: 274, distance: 20.7
click at [185, 274] on button "Reopen" at bounding box center [180, 277] width 29 height 14
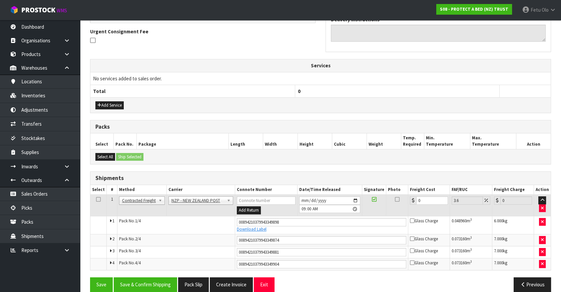
scroll to position [202, 0]
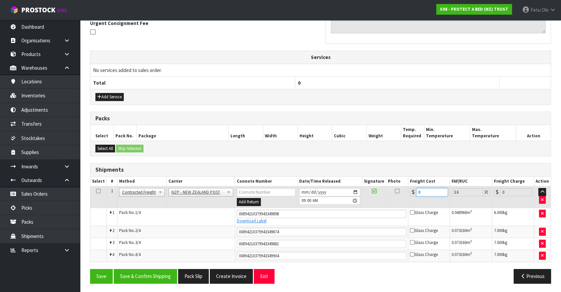
drag, startPoint x: 412, startPoint y: 194, endPoint x: 344, endPoint y: 219, distance: 72.9
click at [344, 219] on tbody "1 Client Local Pickup Customer Local Pickup Company Freight Contracted Freight …" at bounding box center [320, 224] width 461 height 75
type input "1"
type input "1.04"
type input "17"
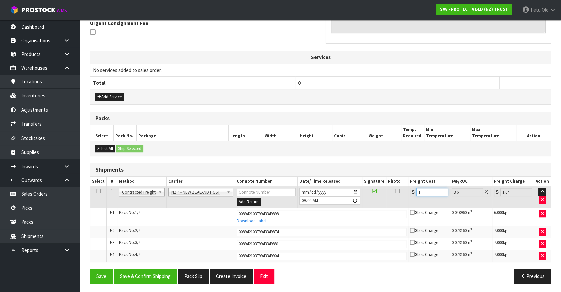
type input "17.61"
type input "17.3"
type input "17.92"
type input "17.32"
type input "17.94"
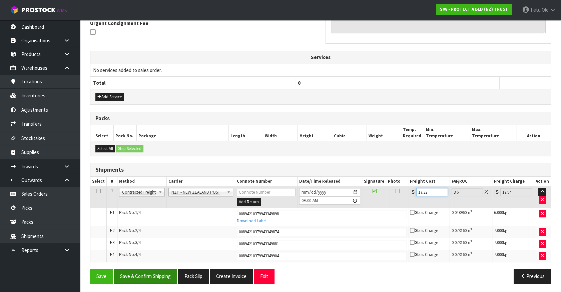
type input "17.32"
click at [151, 278] on button "Save & Confirm Shipping" at bounding box center [145, 276] width 63 height 14
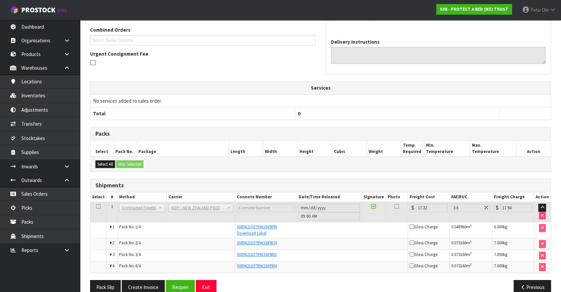
scroll to position [182, 0]
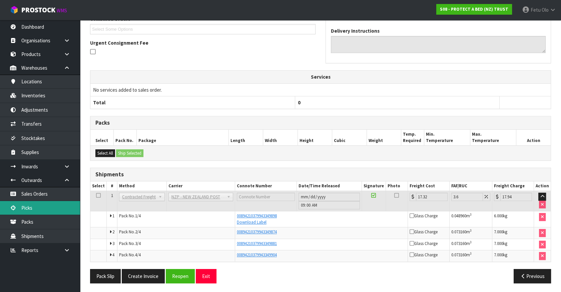
click at [33, 211] on link "Picks" at bounding box center [40, 208] width 80 height 14
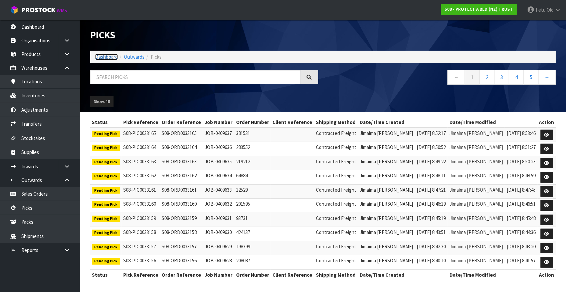
click at [107, 58] on link "Dashboard" at bounding box center [106, 57] width 23 height 6
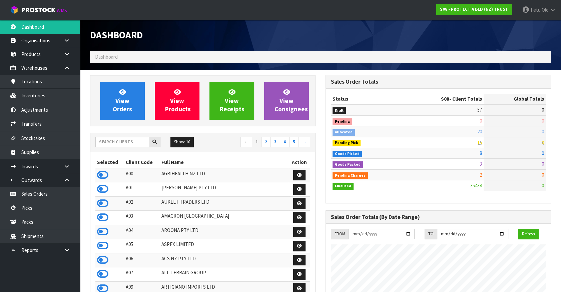
scroll to position [505, 235]
click at [24, 203] on link "Picks" at bounding box center [40, 208] width 80 height 14
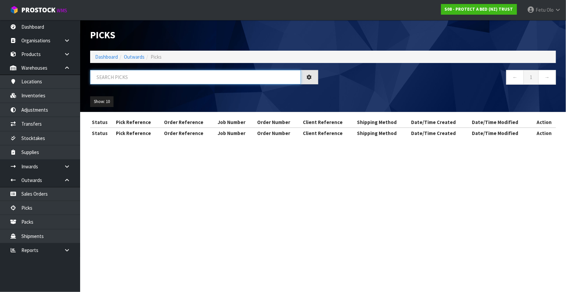
click at [140, 79] on input "text" at bounding box center [195, 77] width 211 height 14
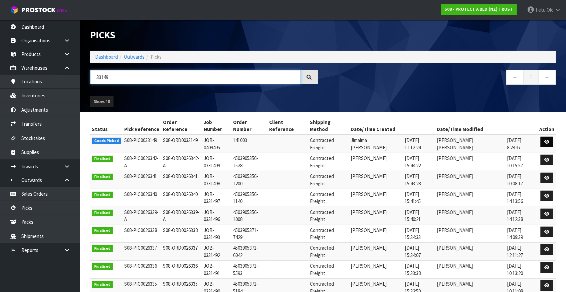
type input "33149"
click at [544, 140] on icon at bounding box center [546, 142] width 5 height 4
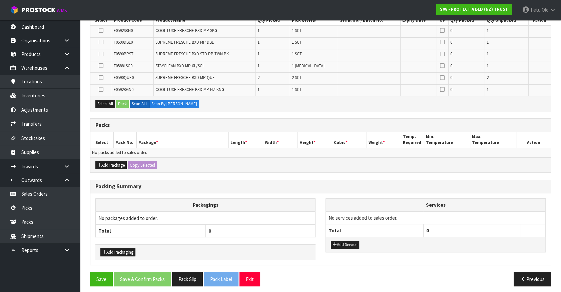
scroll to position [131, 0]
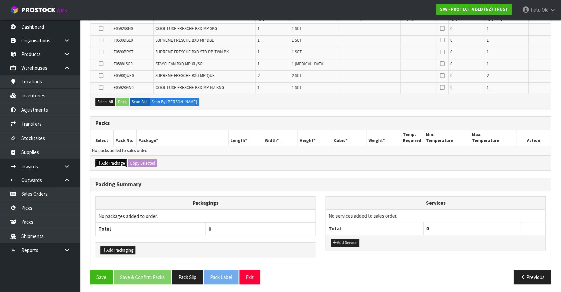
click at [110, 162] on button "Add Package" at bounding box center [110, 164] width 31 height 8
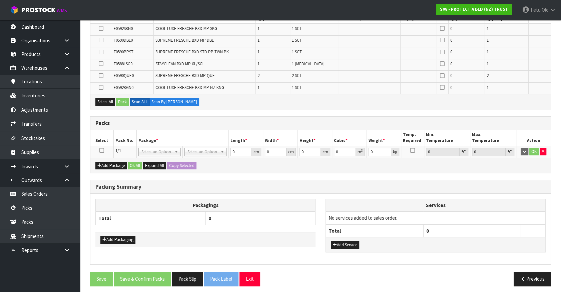
click at [101, 151] on icon at bounding box center [101, 151] width 5 height 0
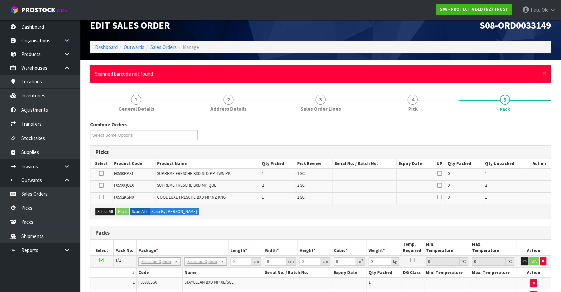
scroll to position [0, 0]
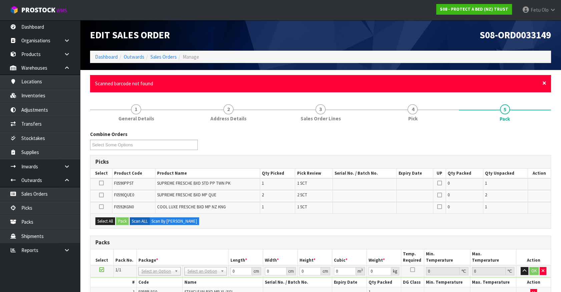
click at [546, 83] on span "×" at bounding box center [545, 82] width 4 height 9
click at [544, 82] on span "×" at bounding box center [545, 82] width 4 height 9
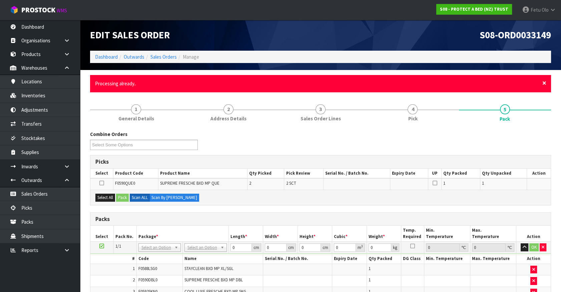
click at [546, 85] on span "×" at bounding box center [545, 82] width 4 height 9
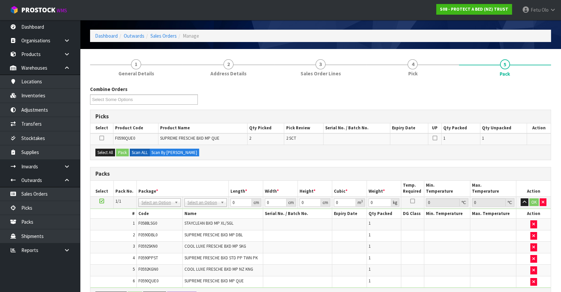
scroll to position [30, 0]
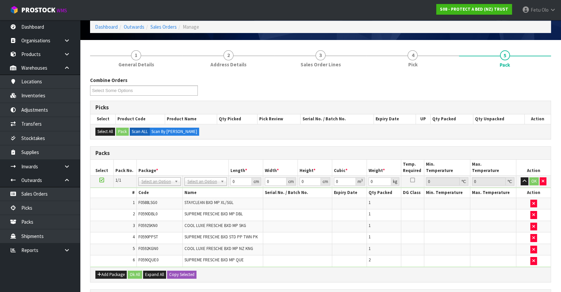
click at [350, 261] on td at bounding box center [349, 261] width 35 height 11
click at [154, 187] on input "text" at bounding box center [159, 191] width 39 height 8
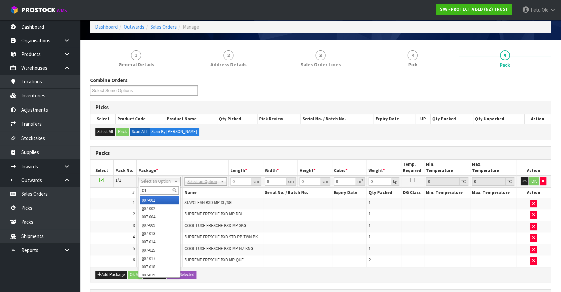
type input "011"
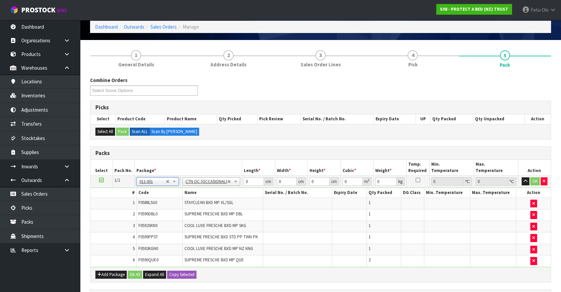
type input "9.3"
drag, startPoint x: 250, startPoint y: 184, endPoint x: 158, endPoint y: 210, distance: 96.2
click at [158, 210] on tbody "1/1 NONE 007-001 007-002 007-004 007-009 007-013 007-014 007-015 007-017 007-01…" at bounding box center [320, 221] width 461 height 91
type input "61"
type input "40"
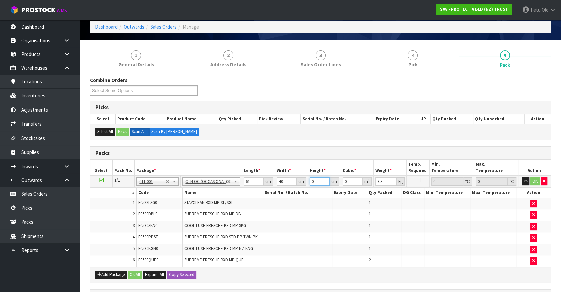
type input "4"
type input "0.00976"
type input "44"
type input "0.10736"
type input "44"
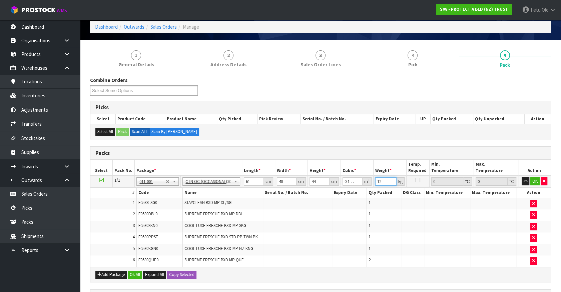
type input "12"
click button "OK" at bounding box center [535, 182] width 9 height 8
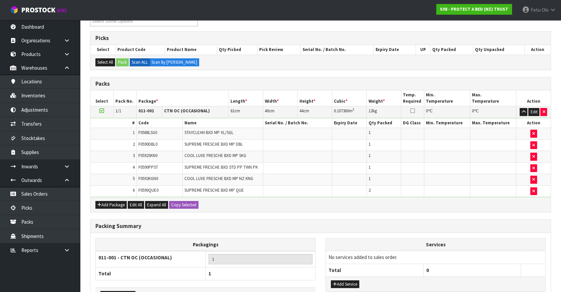
scroll to position [144, 0]
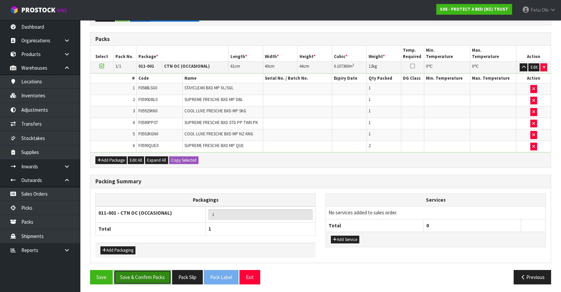
click at [154, 276] on button "Save & Confirm Packs" at bounding box center [142, 277] width 57 height 14
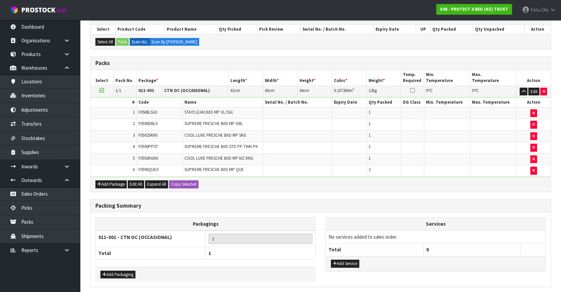
scroll to position [0, 0]
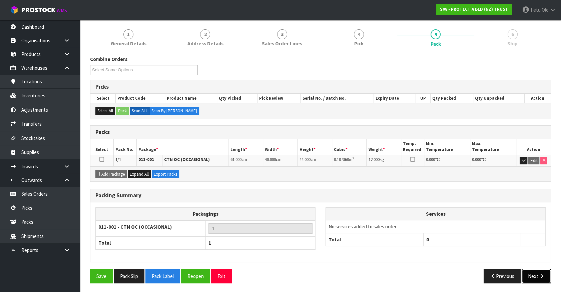
click at [537, 274] on button "Next" at bounding box center [536, 276] width 29 height 14
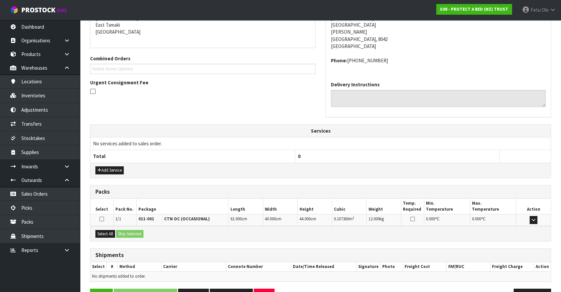
scroll to position [162, 0]
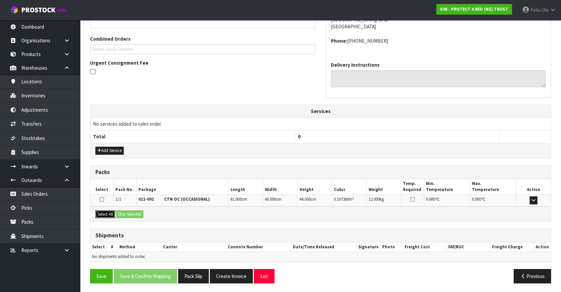
click at [108, 212] on button "Select All" at bounding box center [105, 215] width 20 height 8
click at [115, 212] on button "Select All" at bounding box center [105, 215] width 20 height 8
click at [127, 213] on button "Ship Selected" at bounding box center [129, 215] width 27 height 8
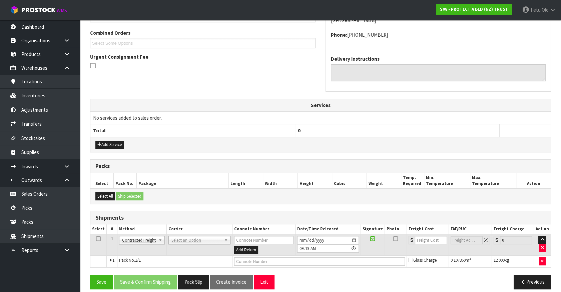
scroll to position [174, 0]
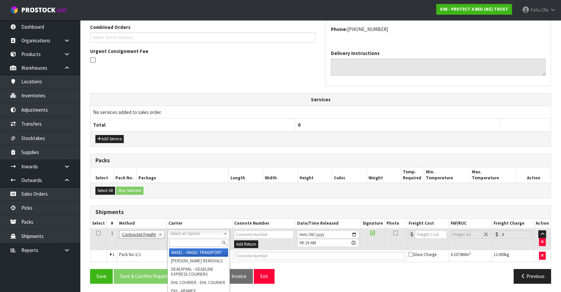
click at [198, 242] on input "text" at bounding box center [198, 243] width 59 height 8
type input "nzp"
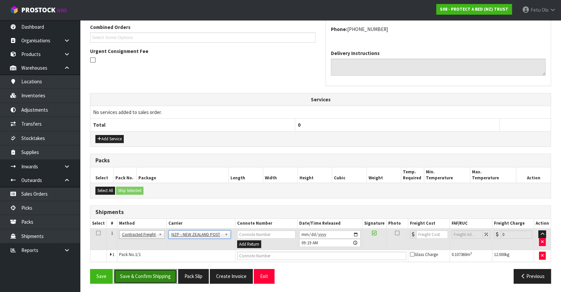
click at [160, 271] on button "Save & Confirm Shipping" at bounding box center [145, 276] width 63 height 14
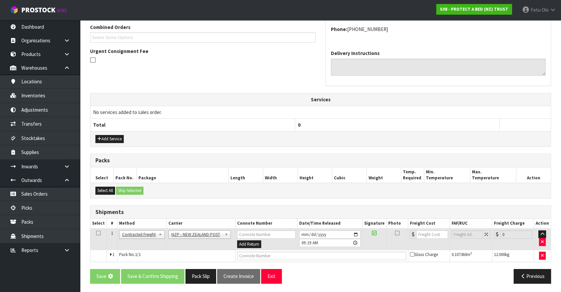
scroll to position [0, 0]
